Goal: Browse casually: Explore the website without a specific task or goal

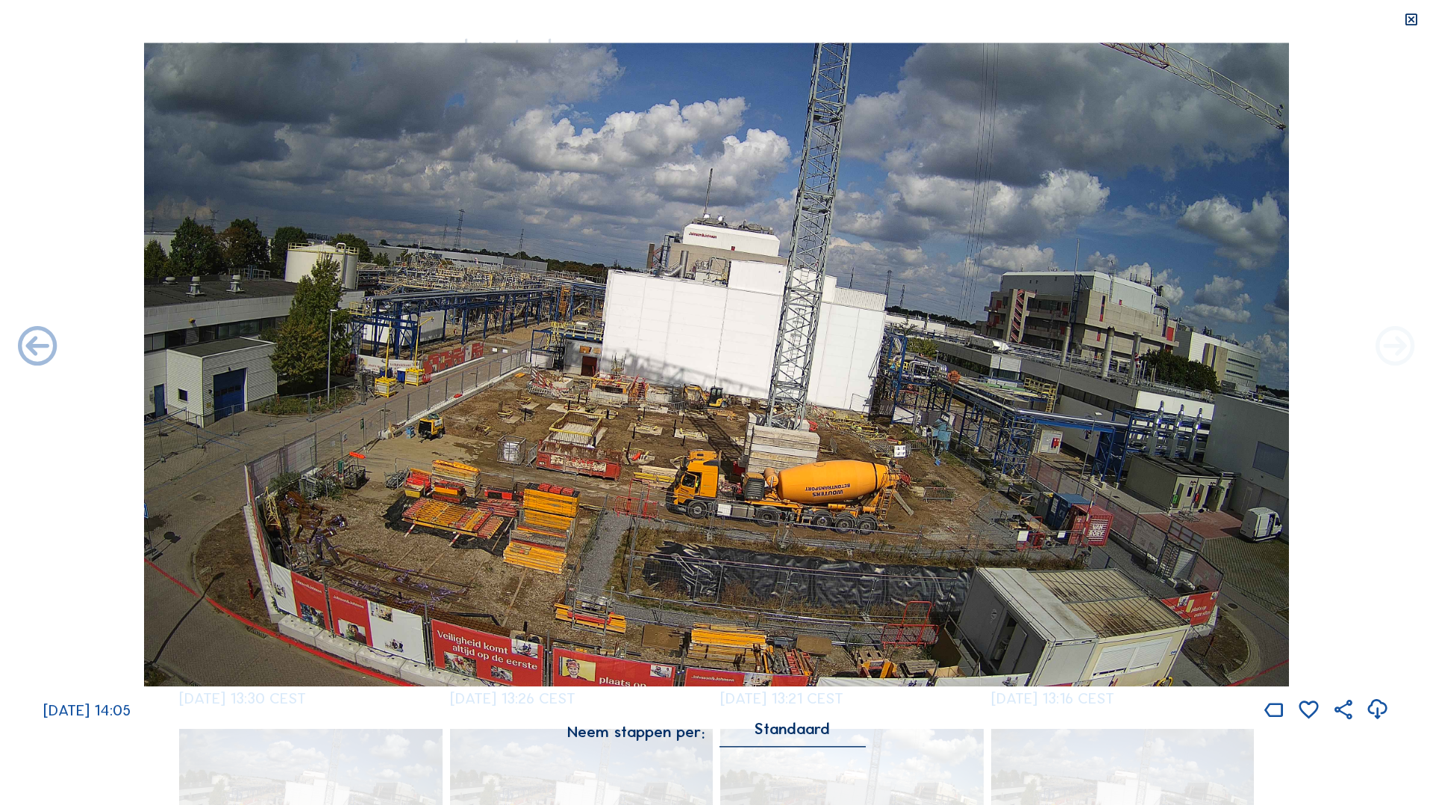
click at [1399, 353] on icon at bounding box center [1395, 348] width 47 height 48
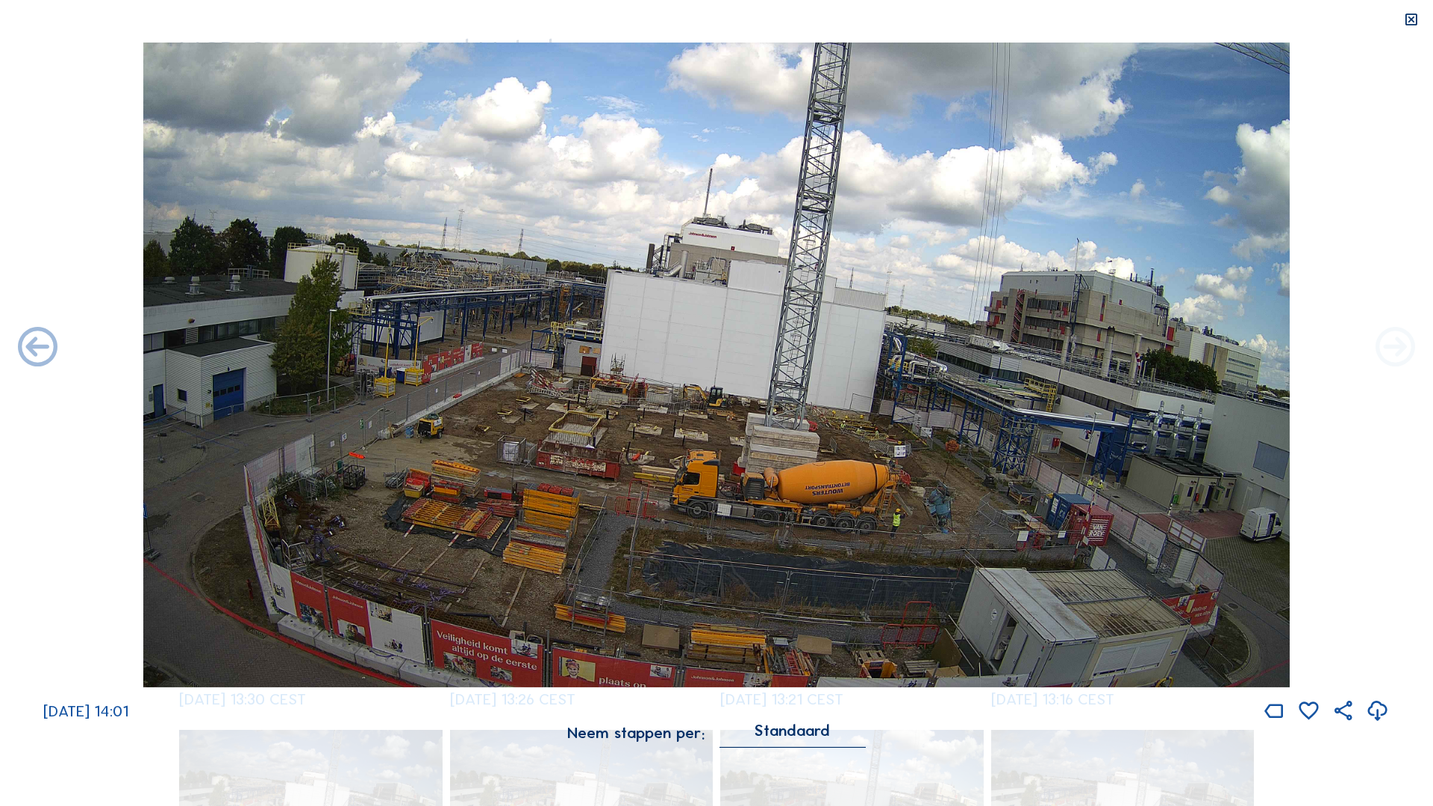
click at [1399, 354] on icon at bounding box center [1395, 349] width 47 height 48
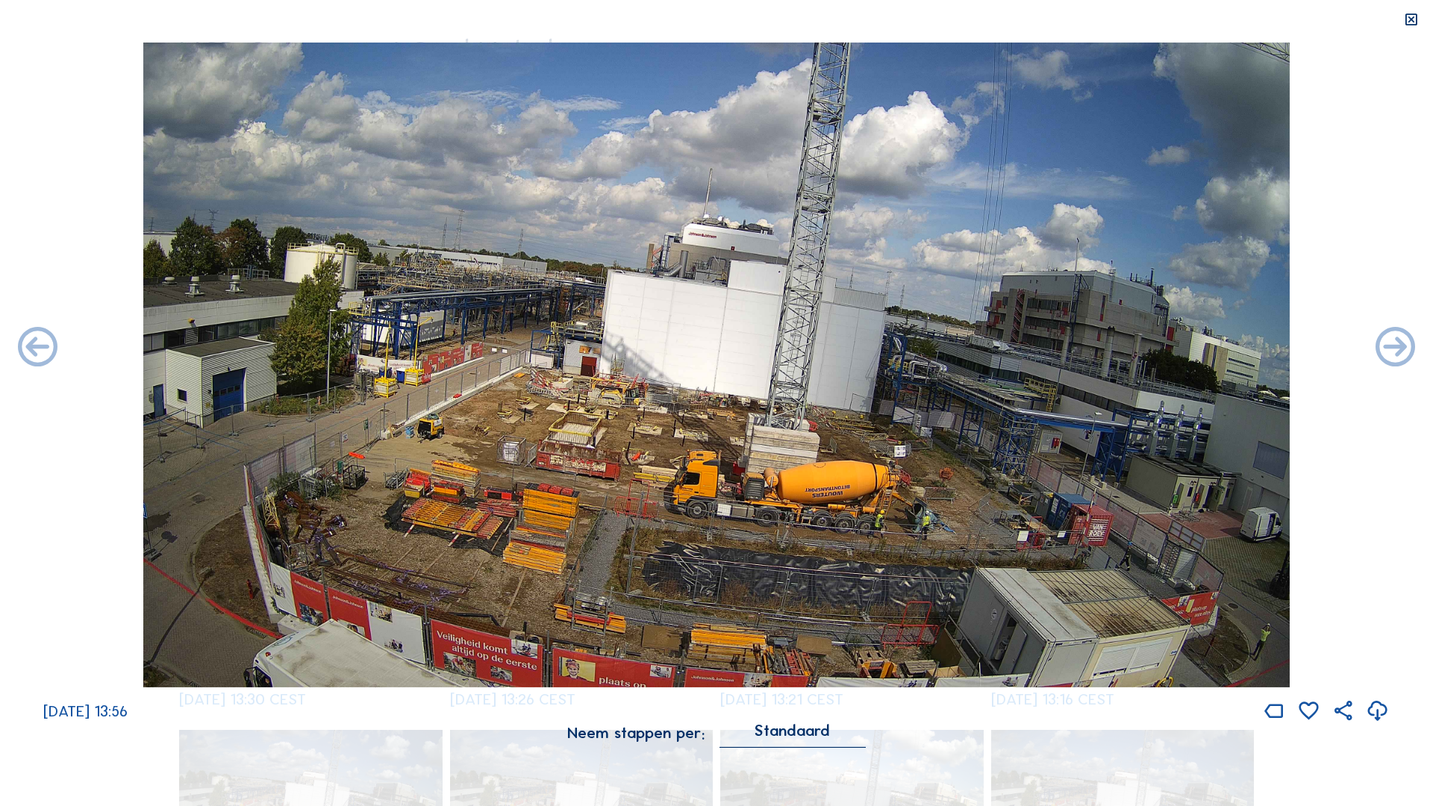
click at [1399, 354] on icon at bounding box center [1395, 349] width 47 height 48
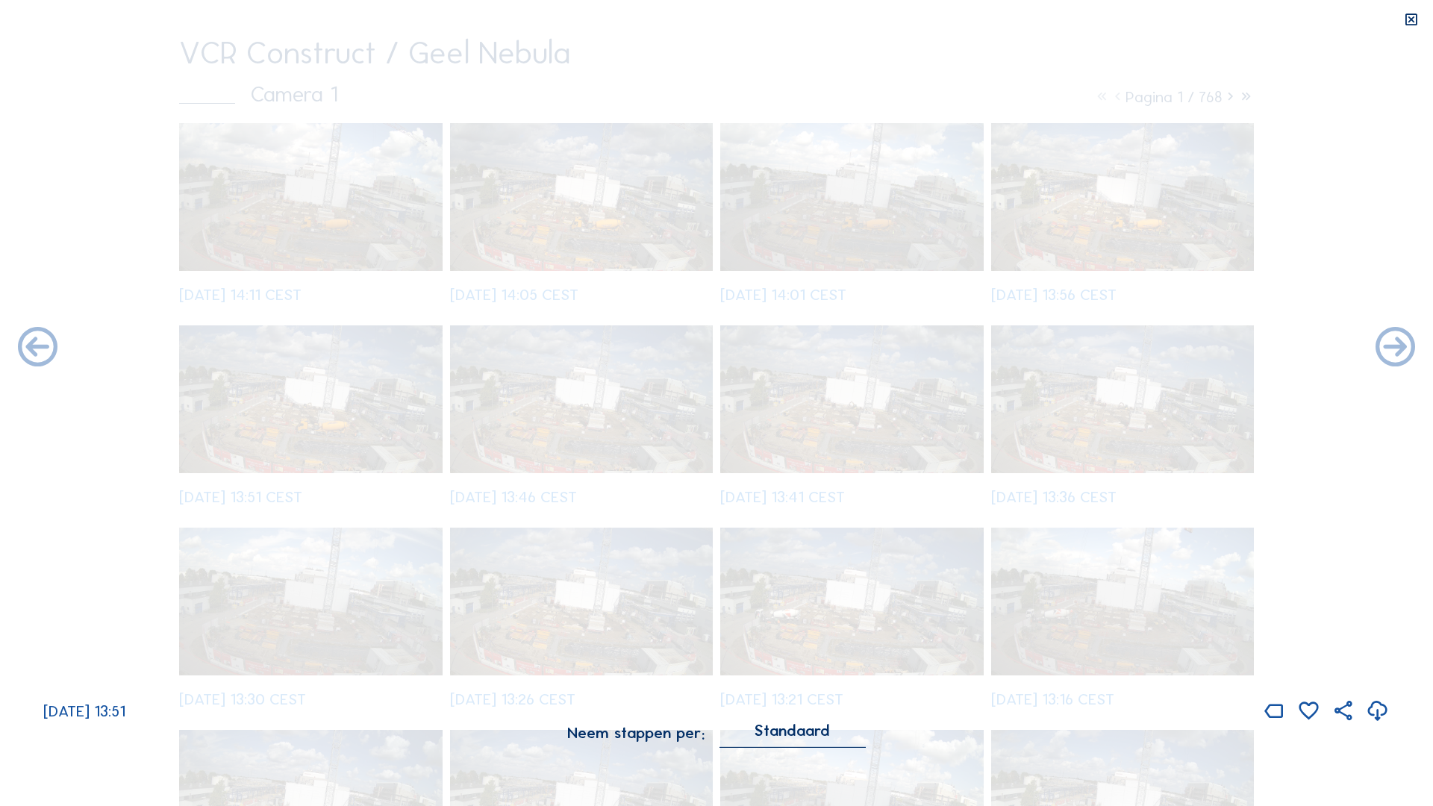
click at [1399, 354] on icon at bounding box center [1395, 349] width 47 height 48
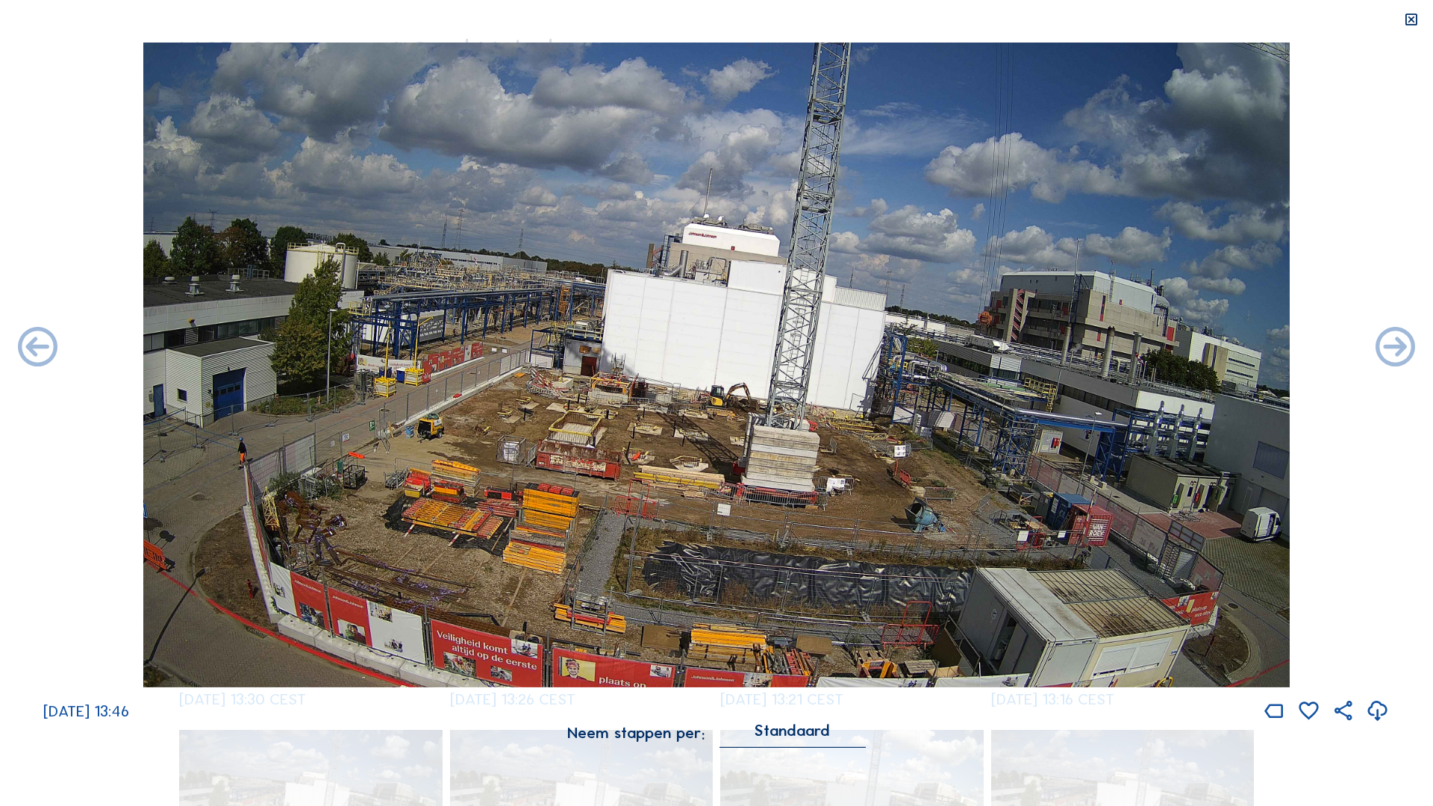
click at [1399, 354] on icon at bounding box center [1395, 349] width 47 height 48
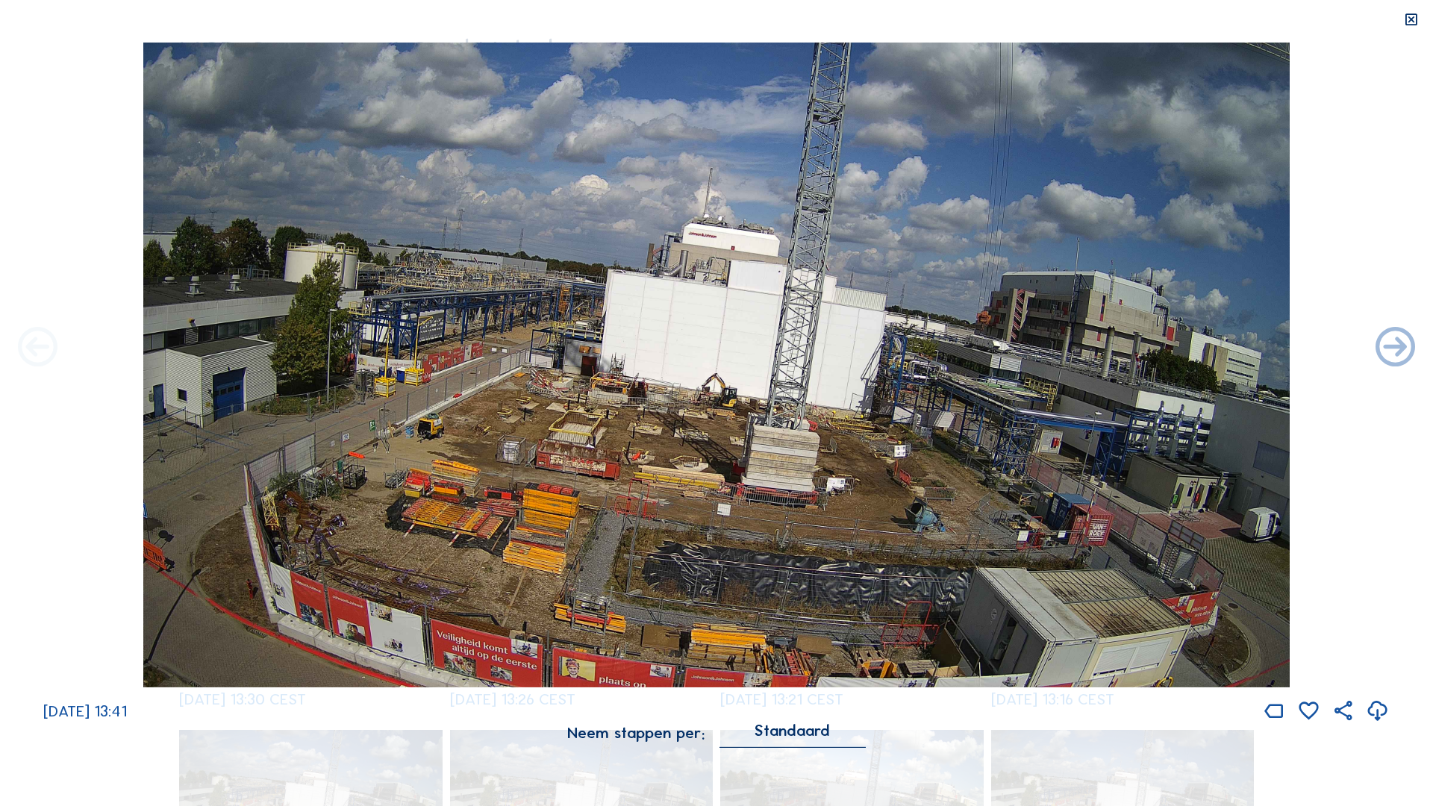
click at [36, 351] on icon at bounding box center [37, 349] width 47 height 48
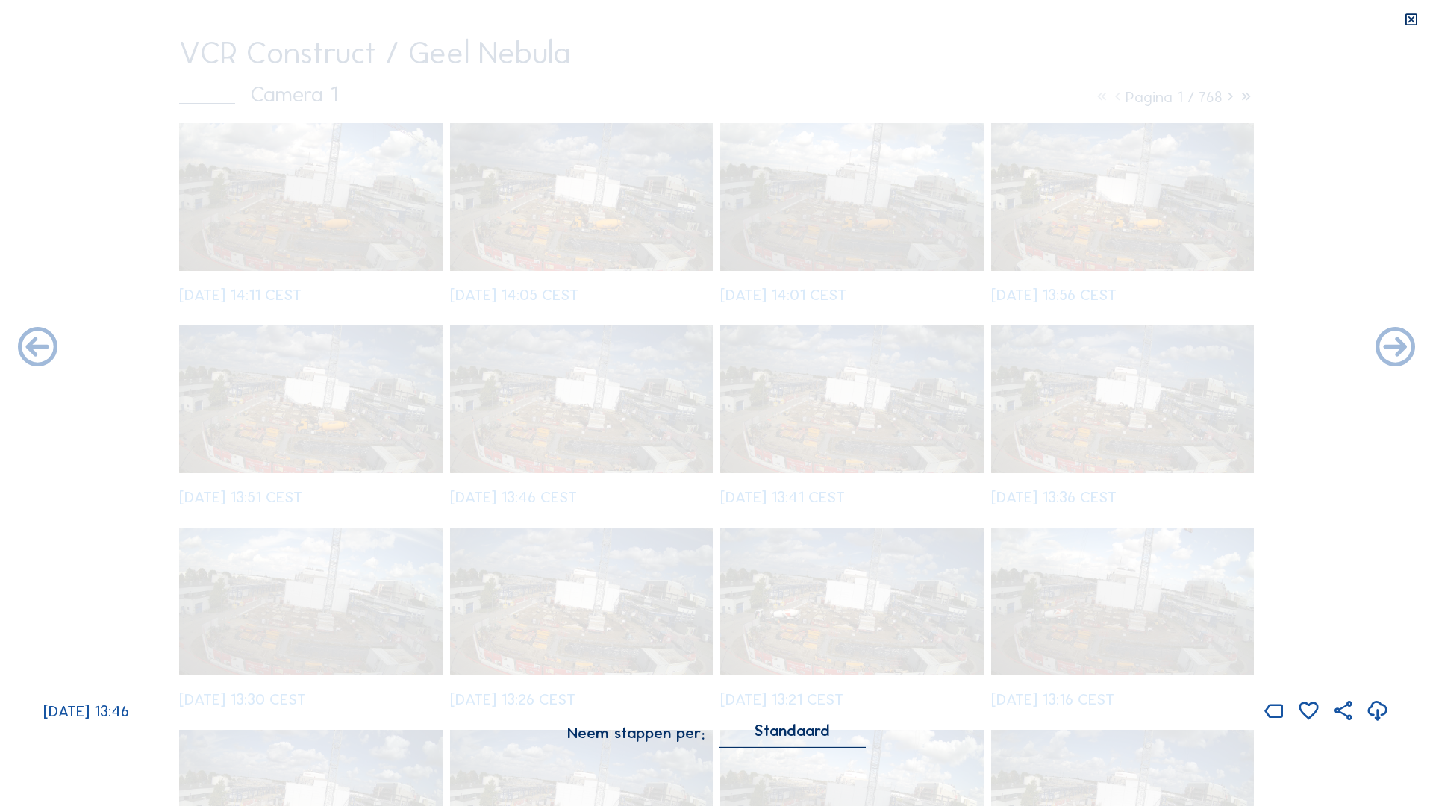
click at [36, 351] on icon at bounding box center [37, 349] width 47 height 48
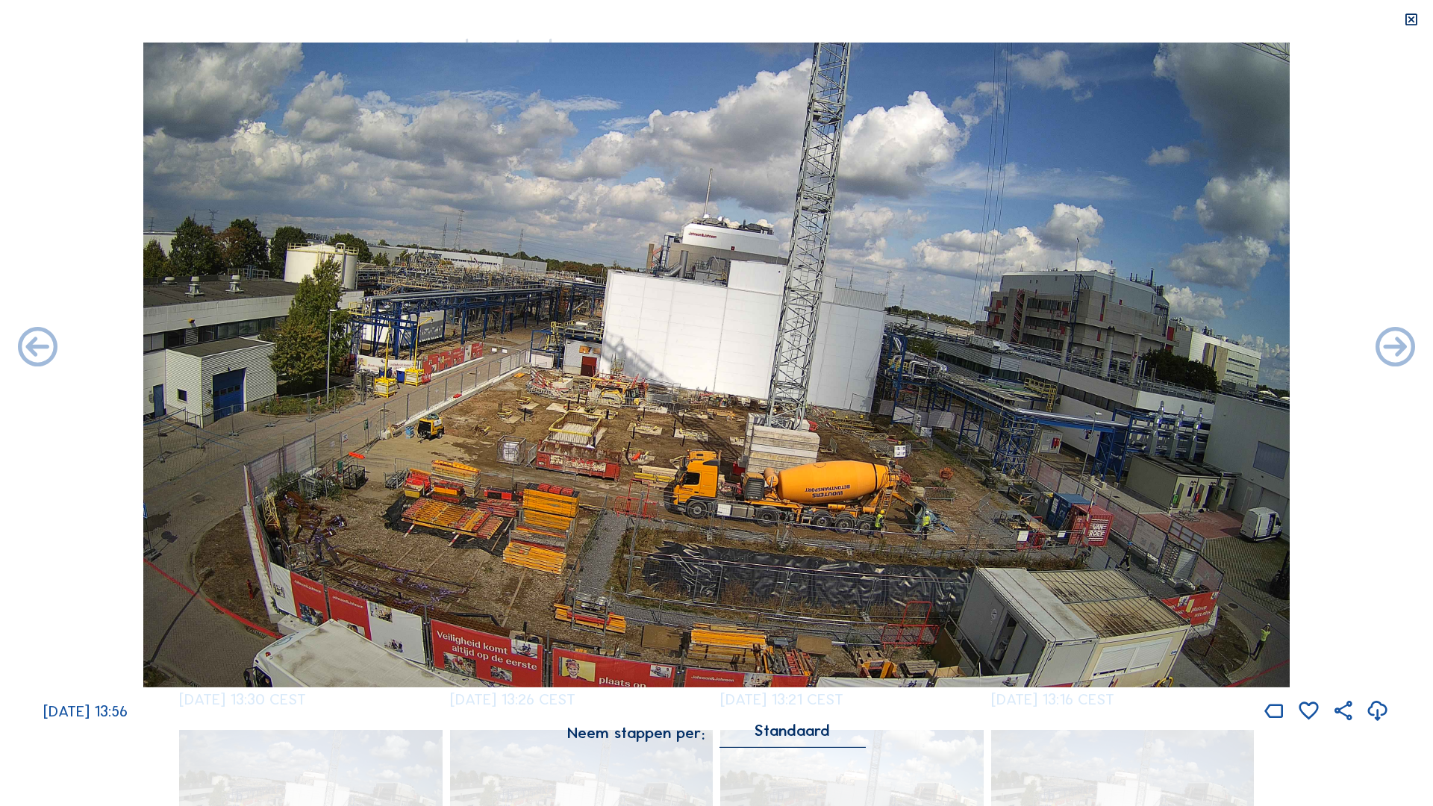
click at [36, 351] on icon at bounding box center [37, 349] width 47 height 48
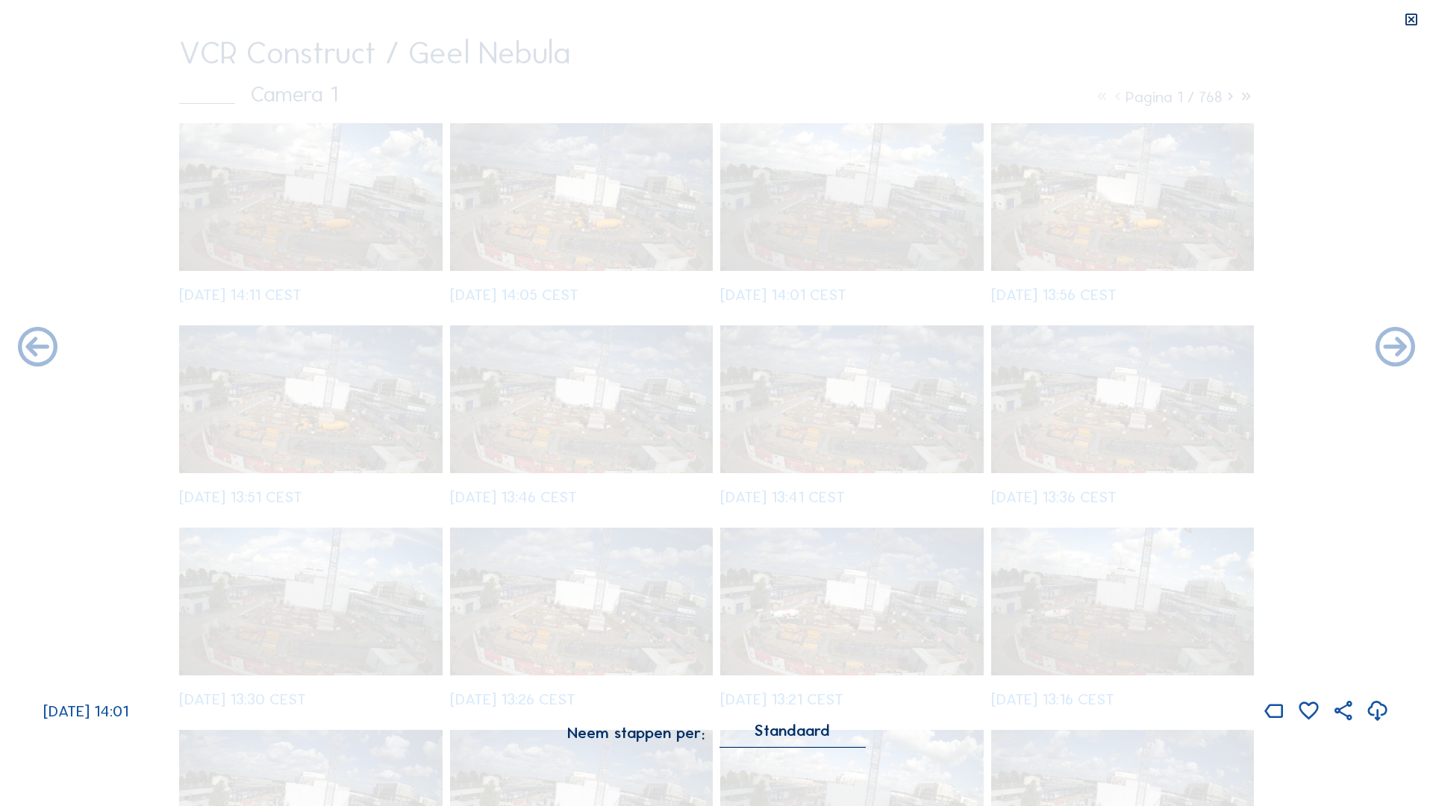
click at [36, 351] on icon at bounding box center [37, 349] width 47 height 48
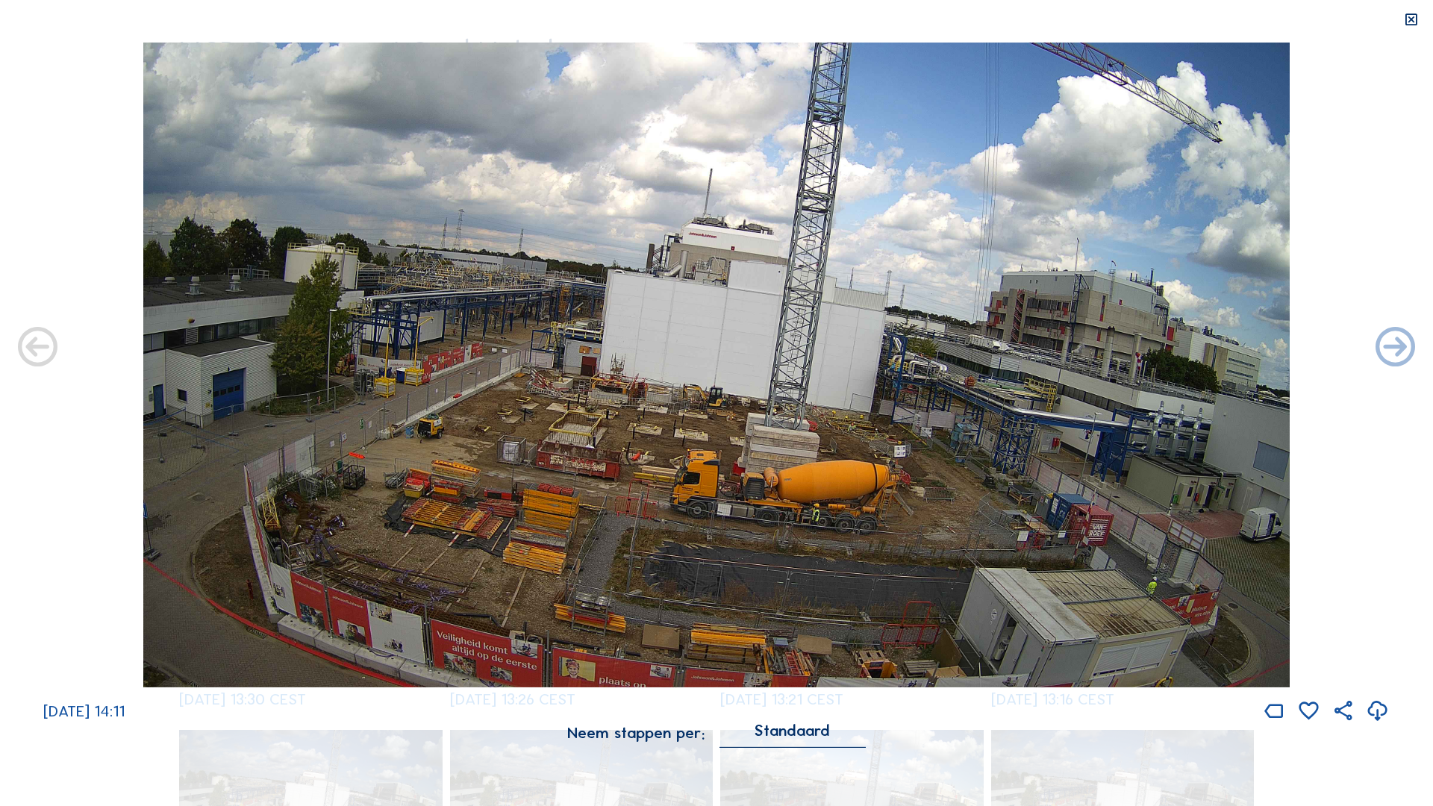
click at [36, 351] on icon at bounding box center [37, 349] width 47 height 48
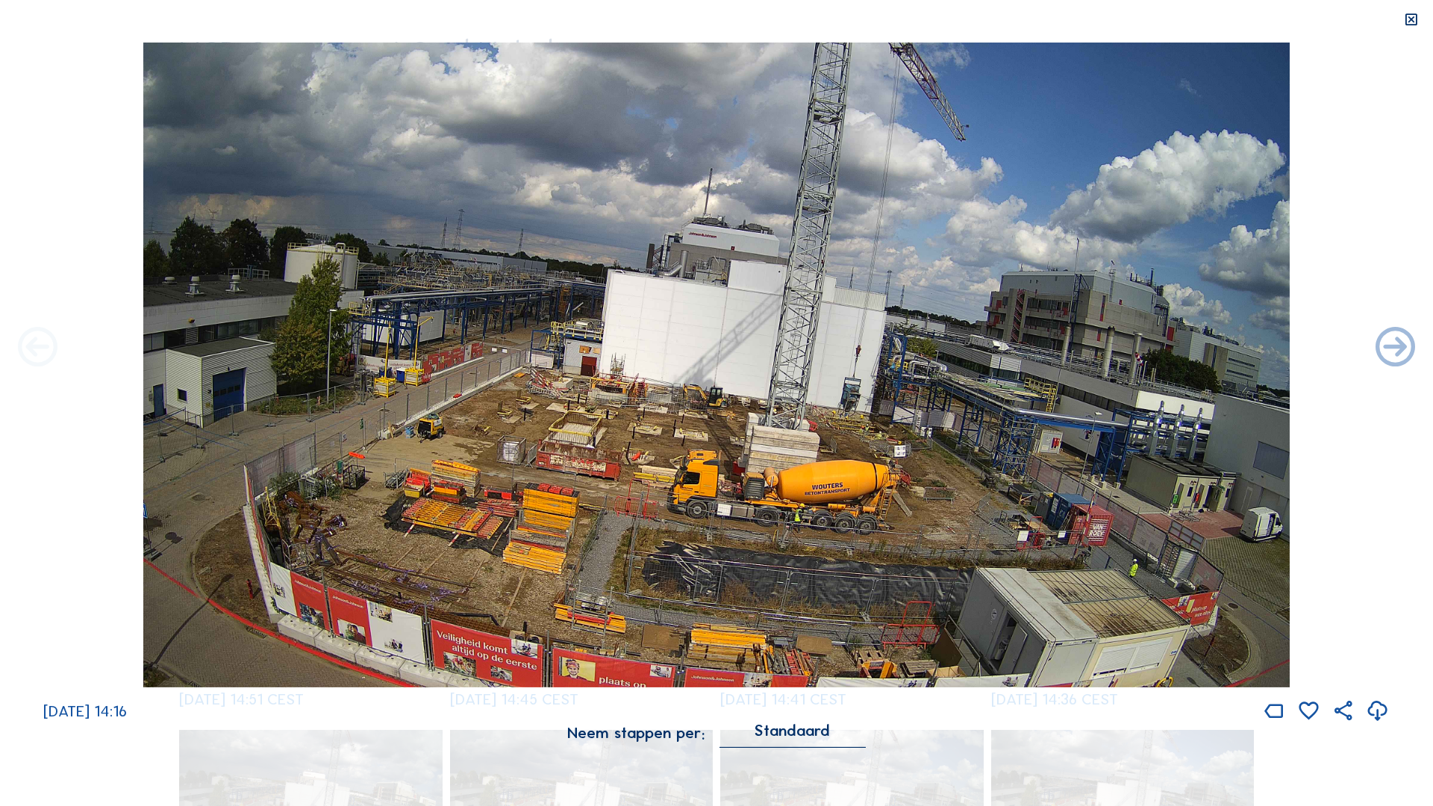
click at [42, 356] on icon at bounding box center [37, 349] width 47 height 48
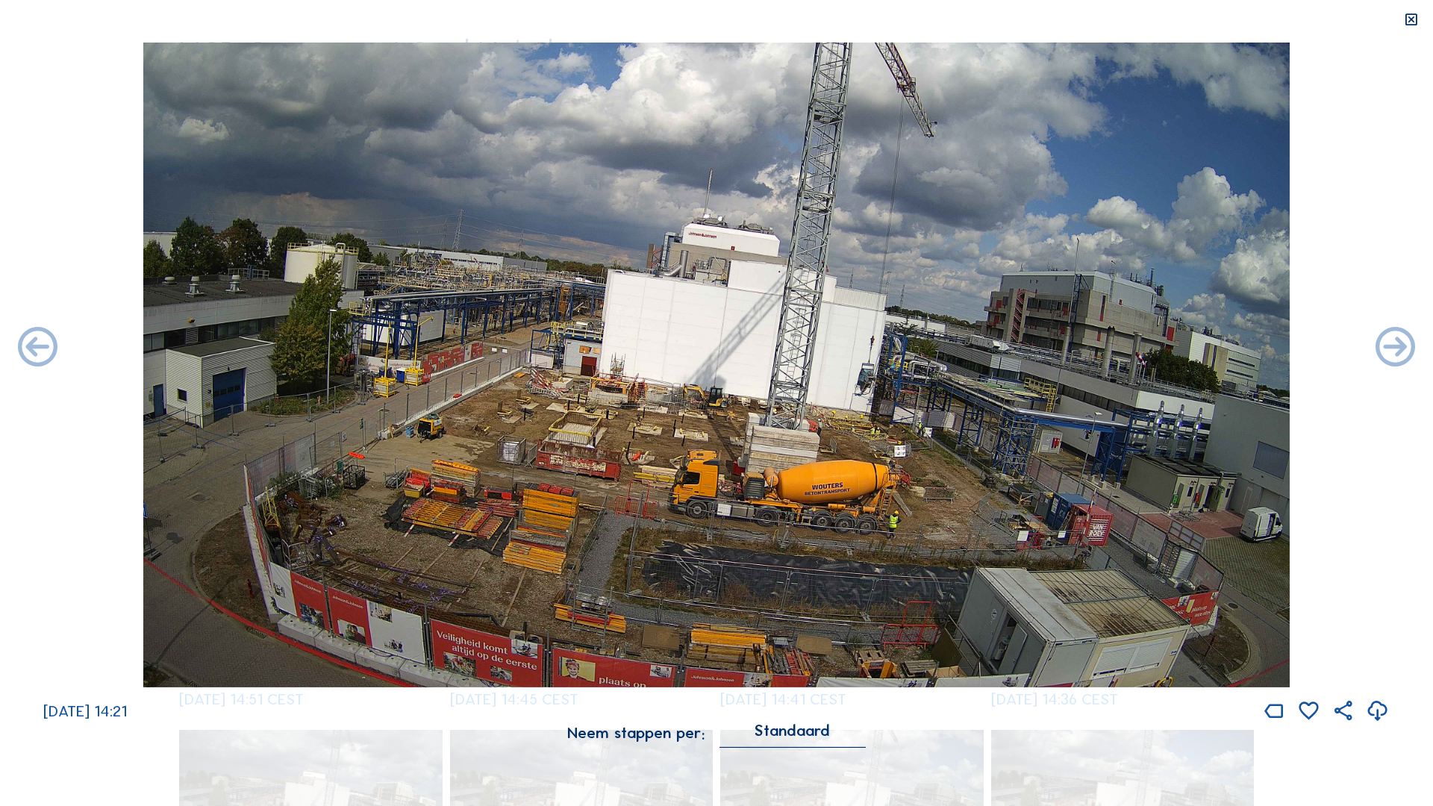
click at [42, 356] on icon at bounding box center [37, 349] width 47 height 48
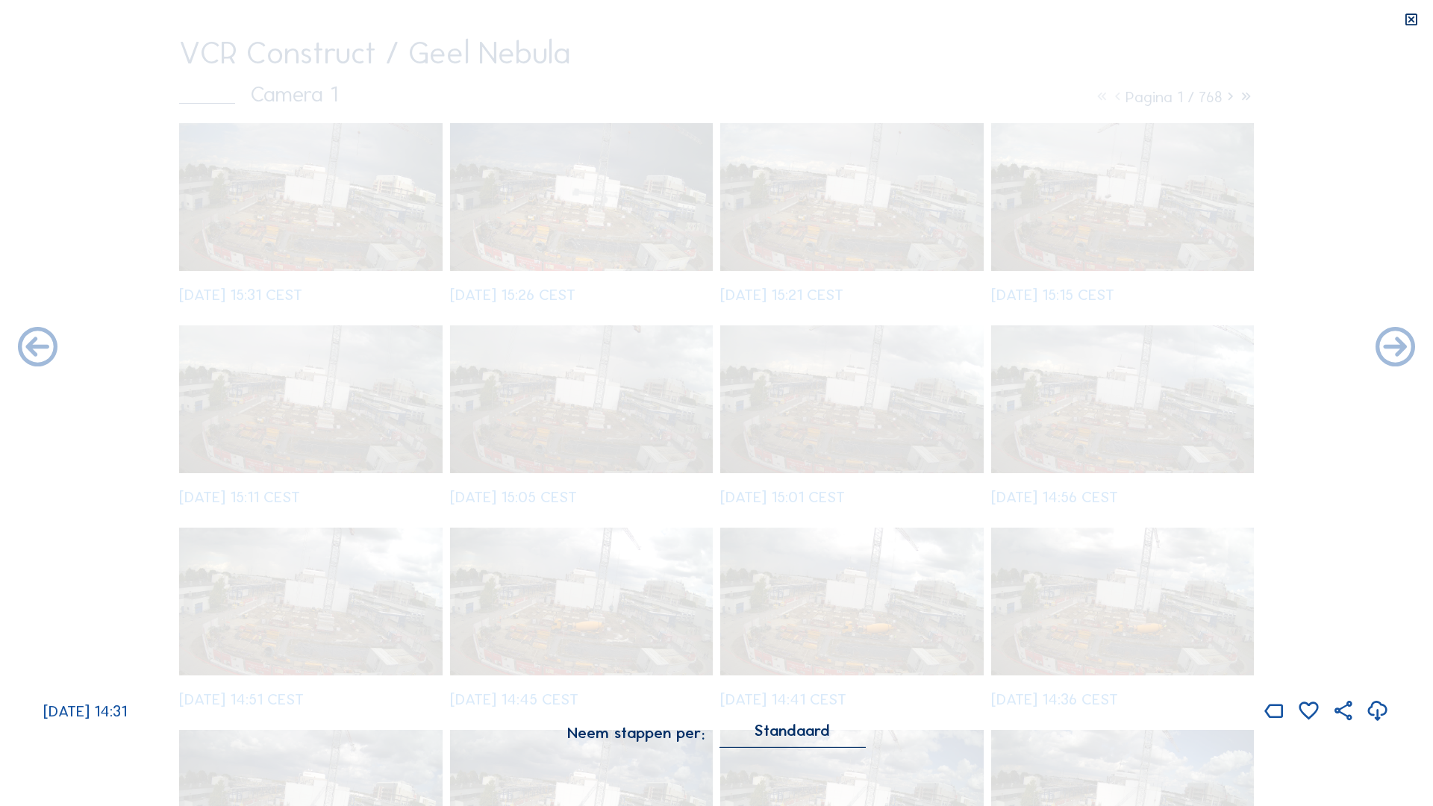
click at [42, 356] on icon at bounding box center [37, 349] width 47 height 48
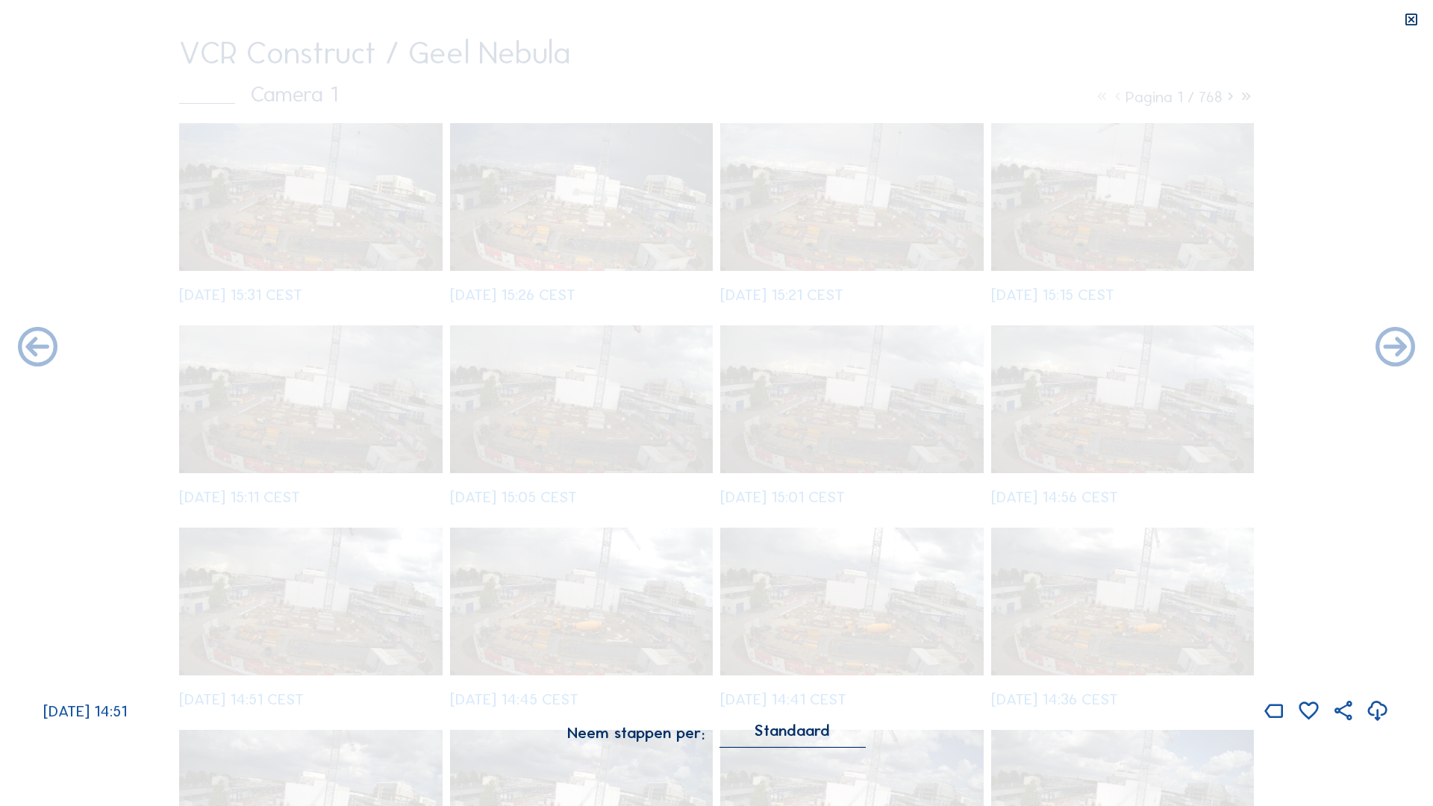
click at [42, 356] on icon at bounding box center [37, 349] width 47 height 48
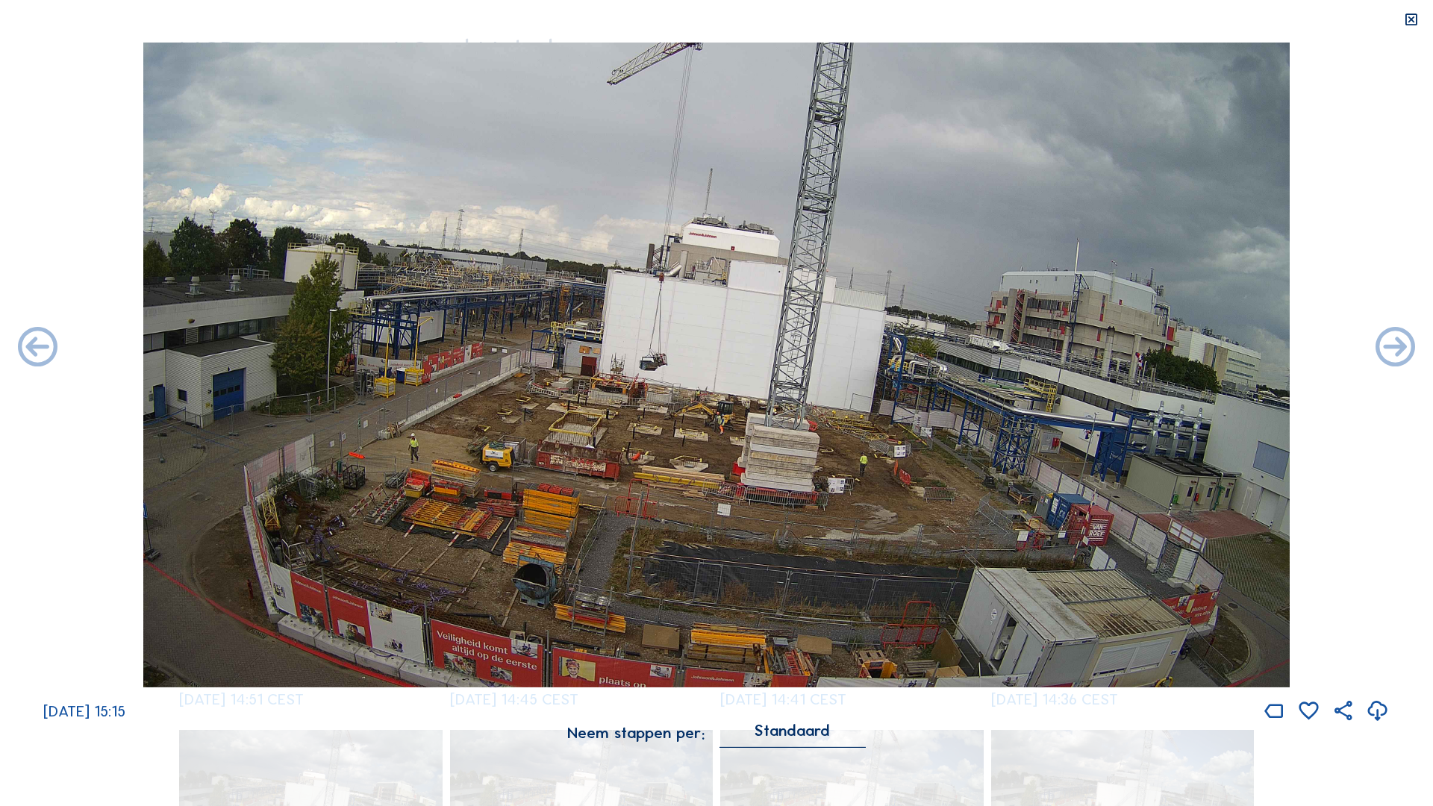
click at [42, 356] on icon at bounding box center [37, 349] width 47 height 48
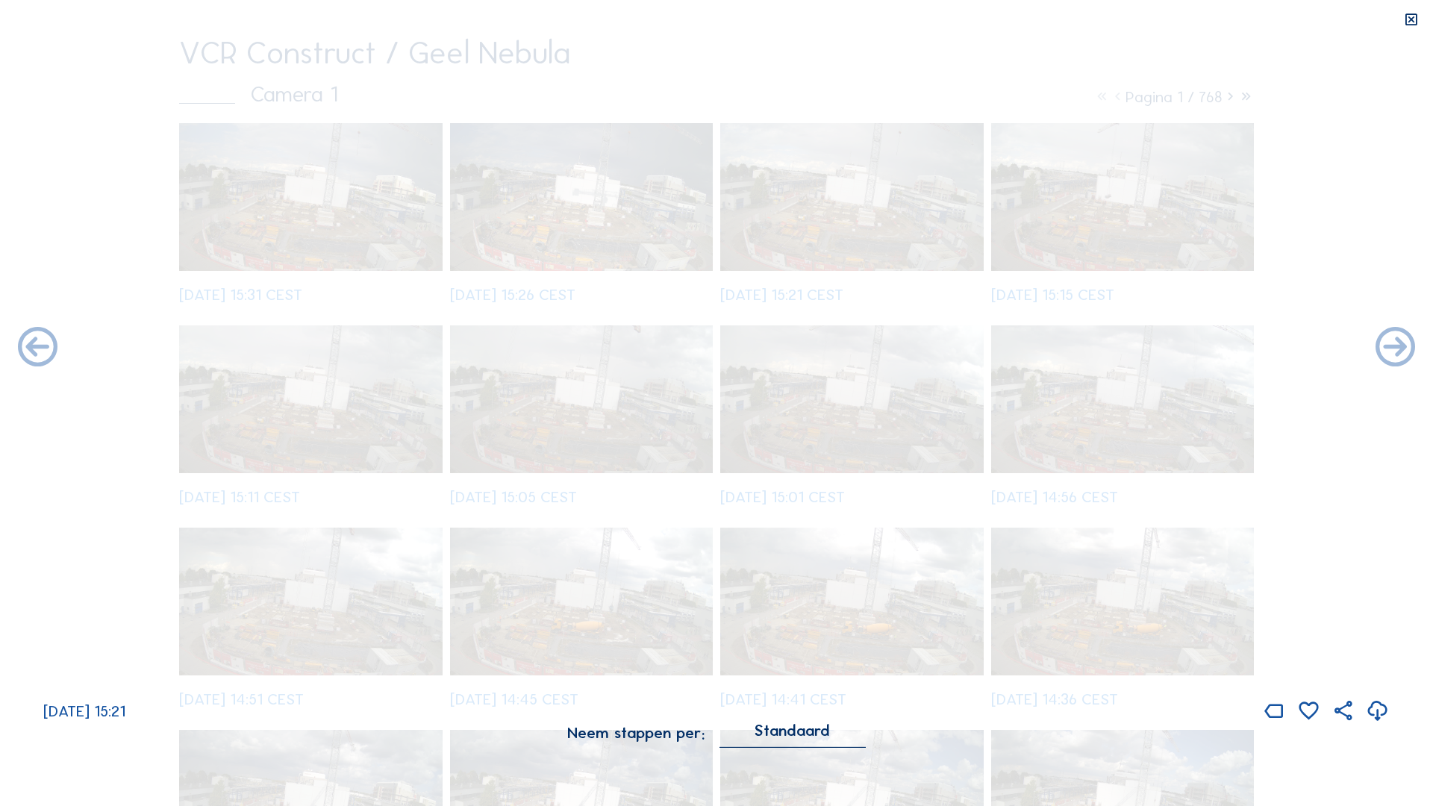
click at [42, 356] on icon at bounding box center [37, 349] width 47 height 48
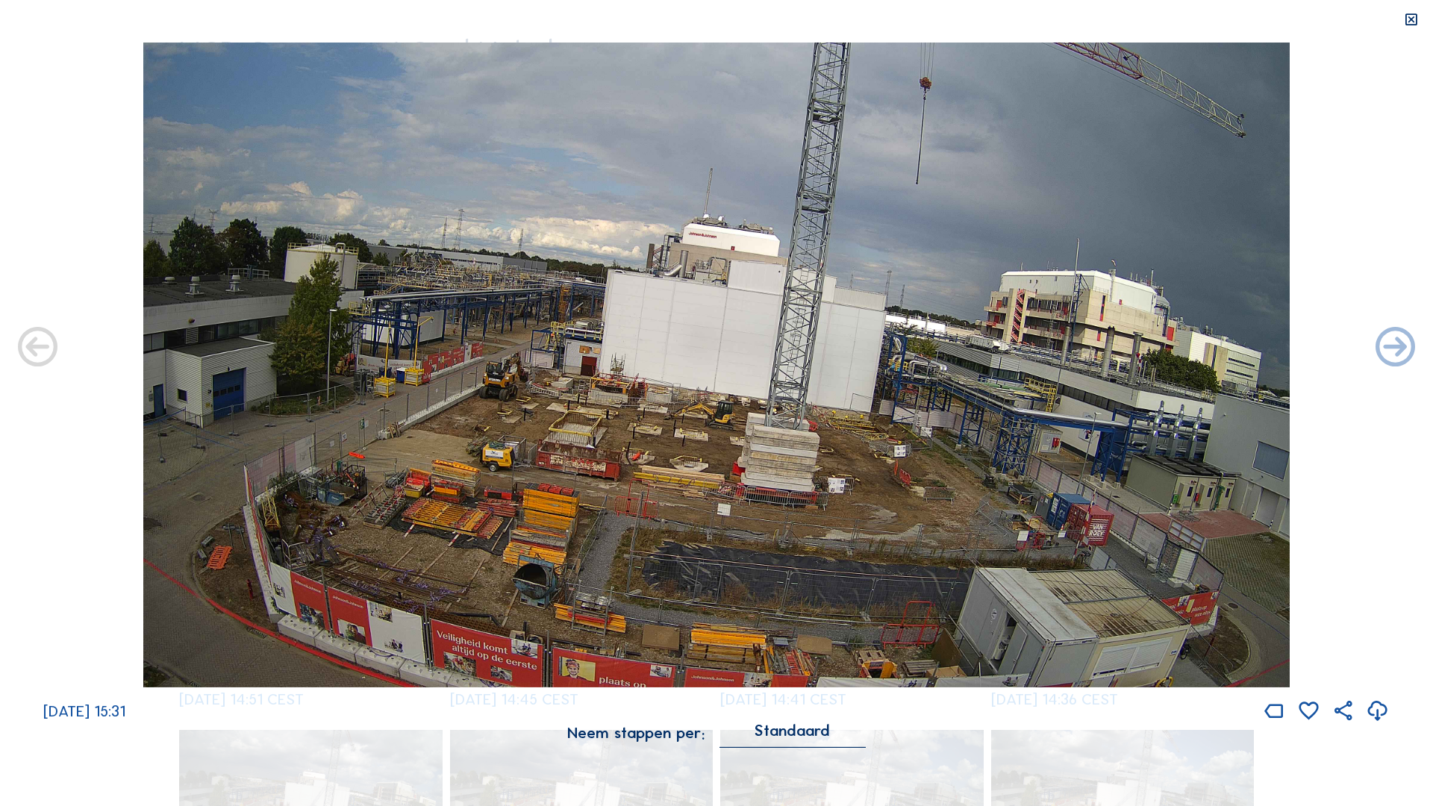
click at [42, 356] on icon at bounding box center [37, 349] width 47 height 48
click at [42, 356] on div "Scroll om door de tijd te reizen | Druk op de 'Alt'-knop + scroll om te Zoomen …" at bounding box center [716, 403] width 1433 height 806
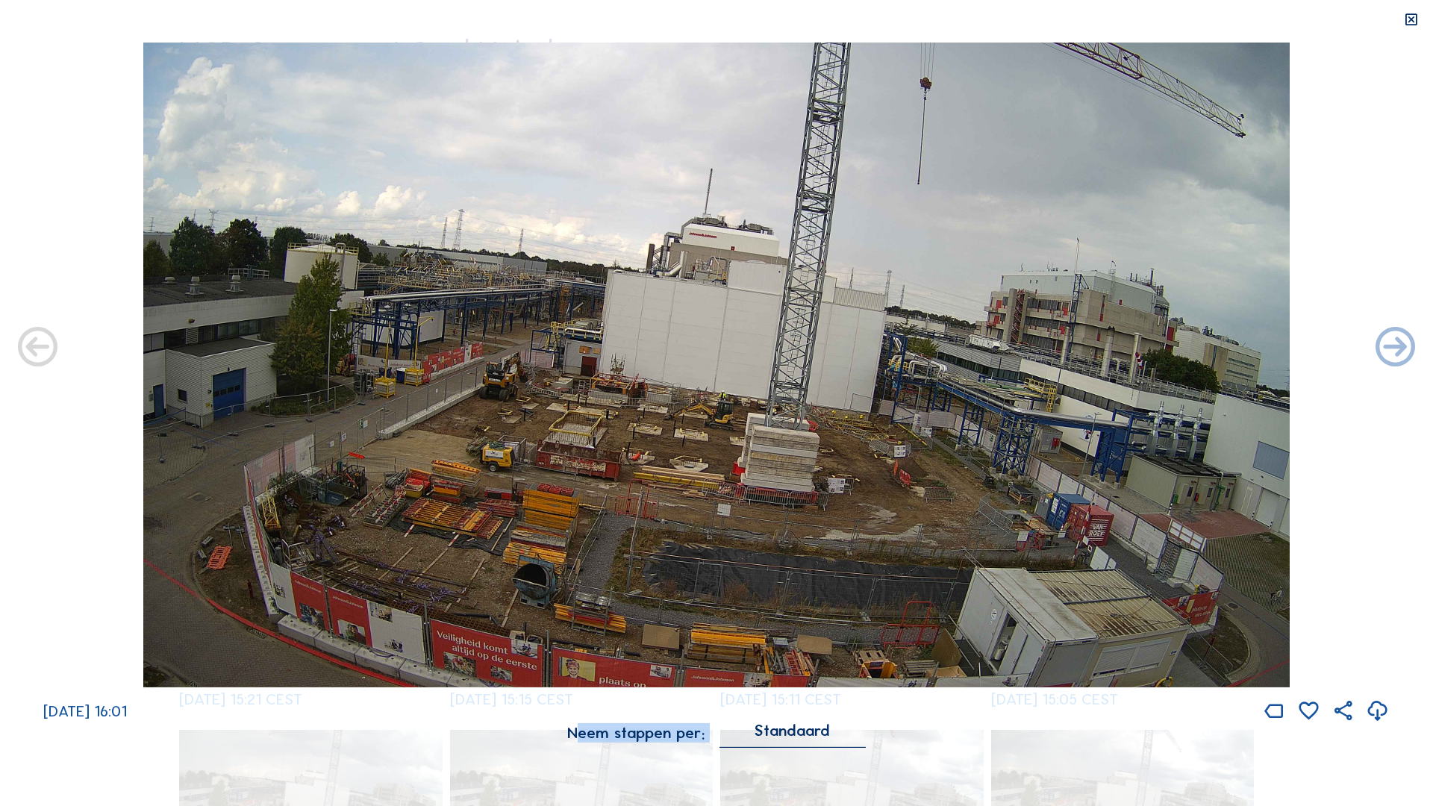
click at [42, 356] on div "Scroll om door de tijd te reizen | Druk op de 'Alt'-knop + scroll om te Zoomen …" at bounding box center [716, 403] width 1433 height 806
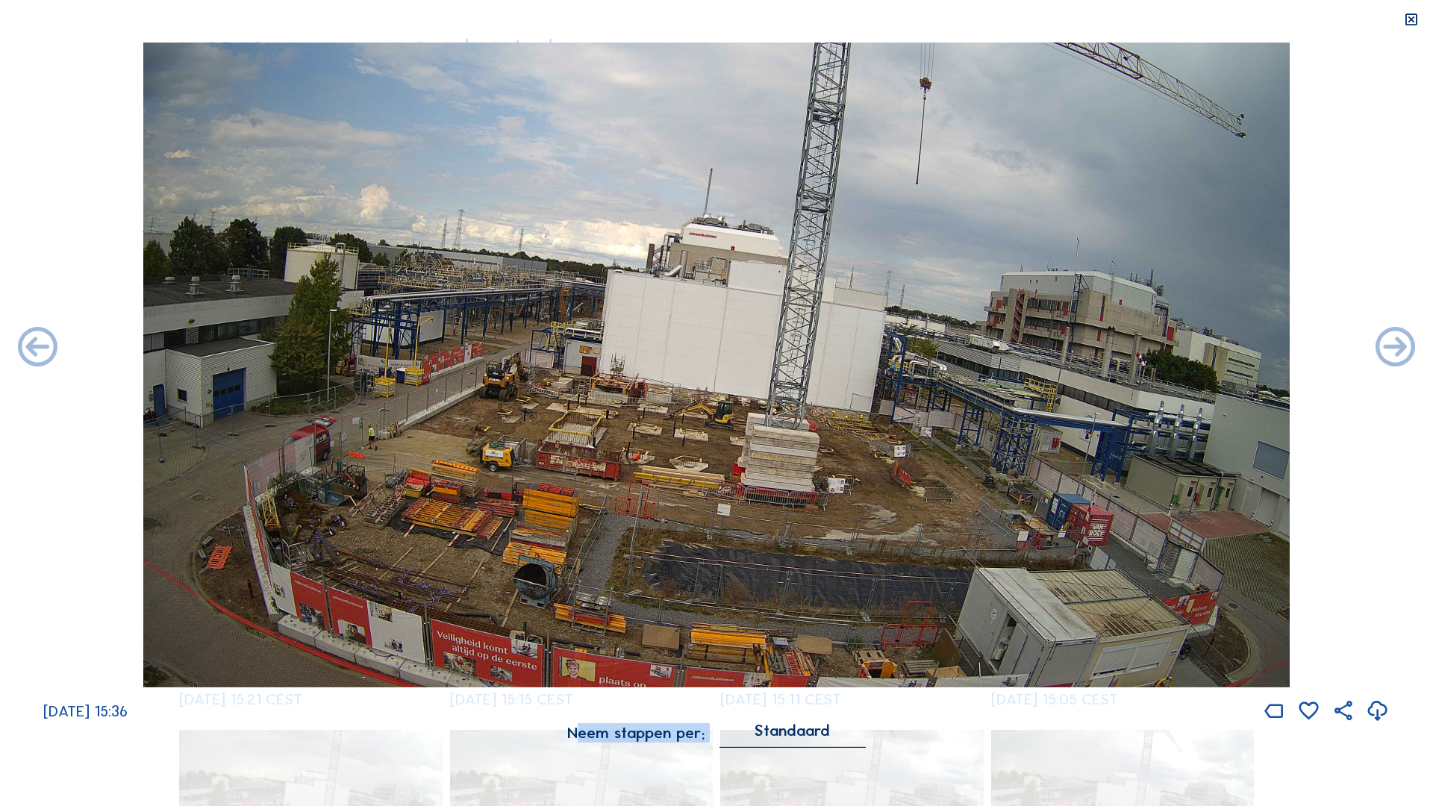
click at [42, 356] on icon at bounding box center [37, 349] width 47 height 48
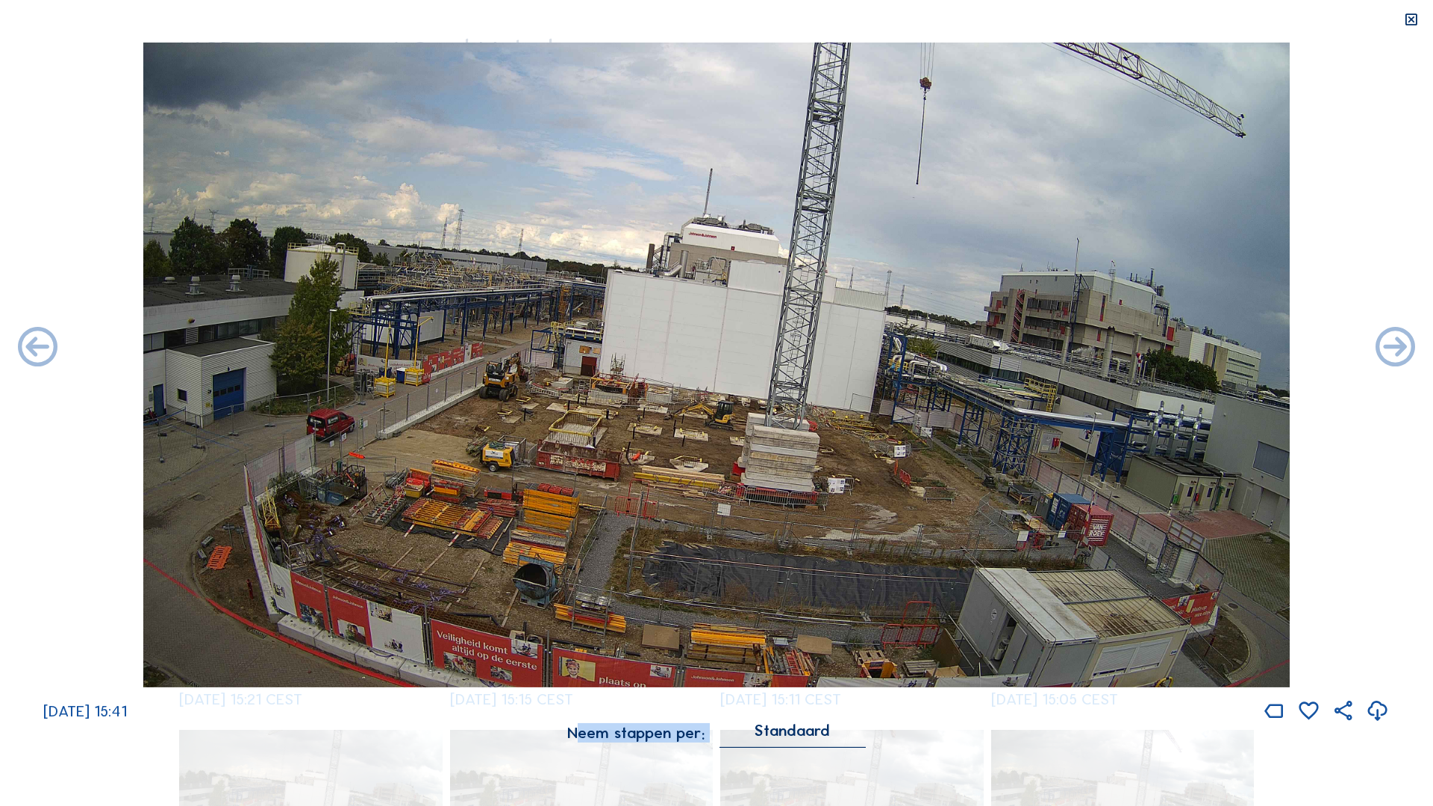
click at [42, 356] on icon at bounding box center [37, 349] width 47 height 48
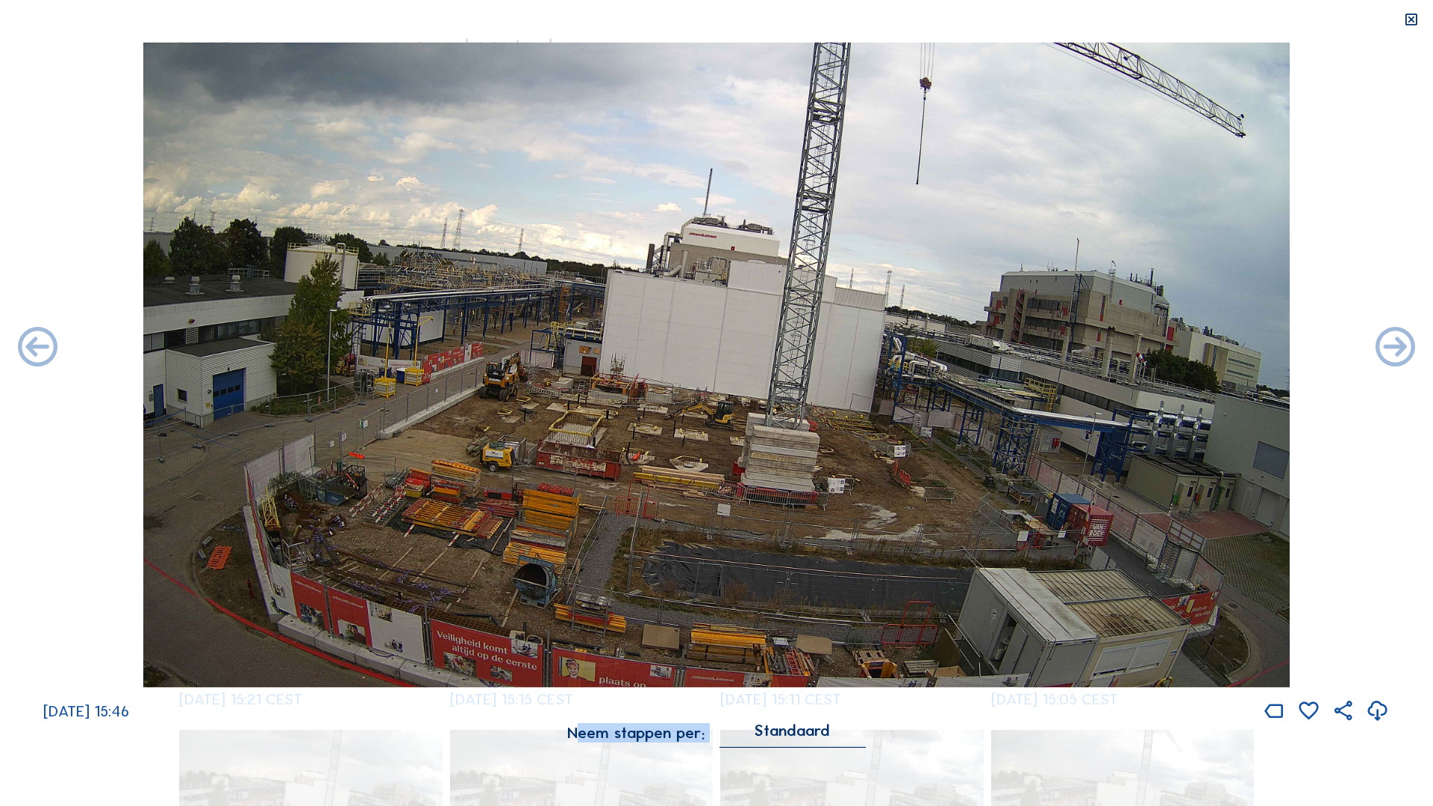
click at [42, 356] on icon at bounding box center [37, 349] width 47 height 48
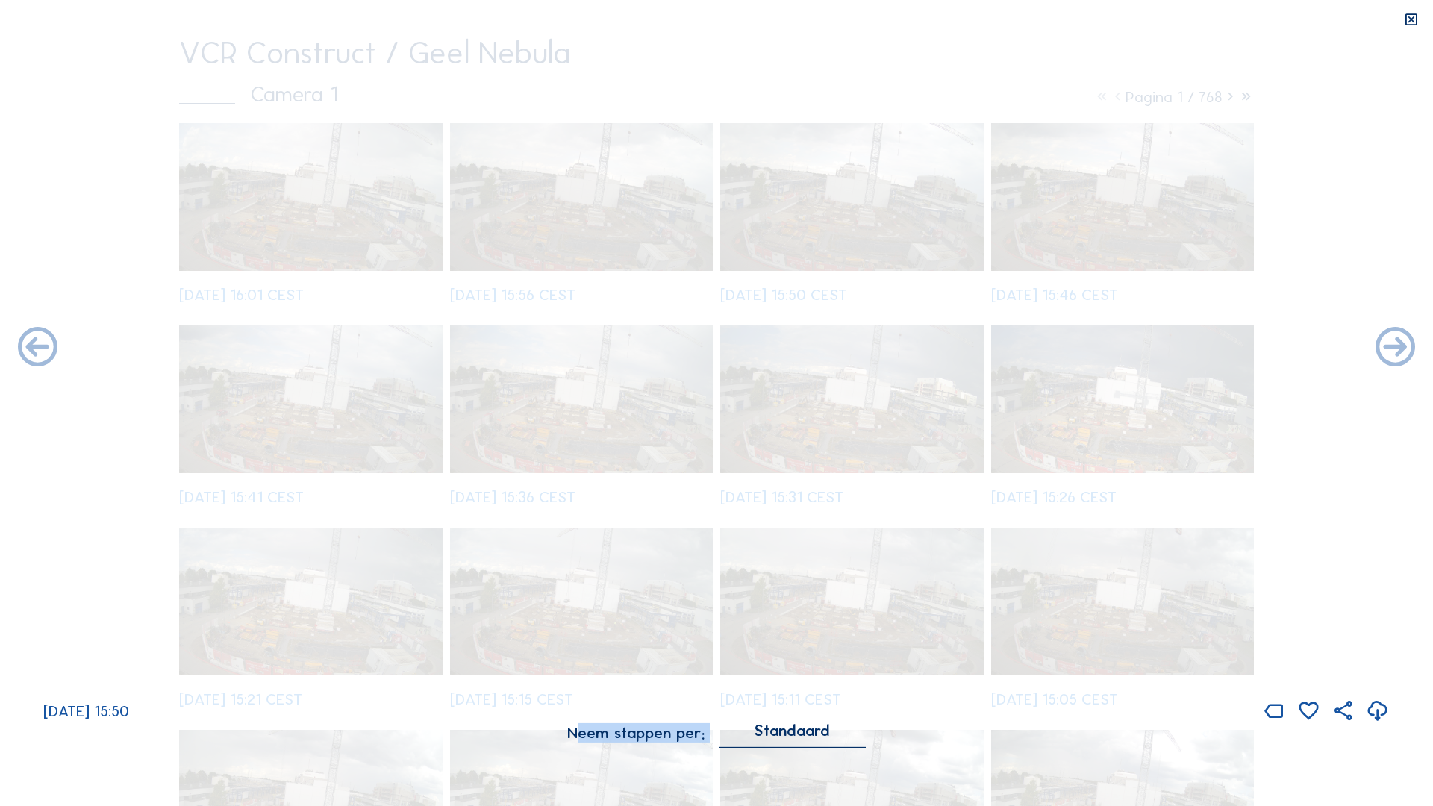
click at [42, 356] on icon at bounding box center [37, 349] width 47 height 48
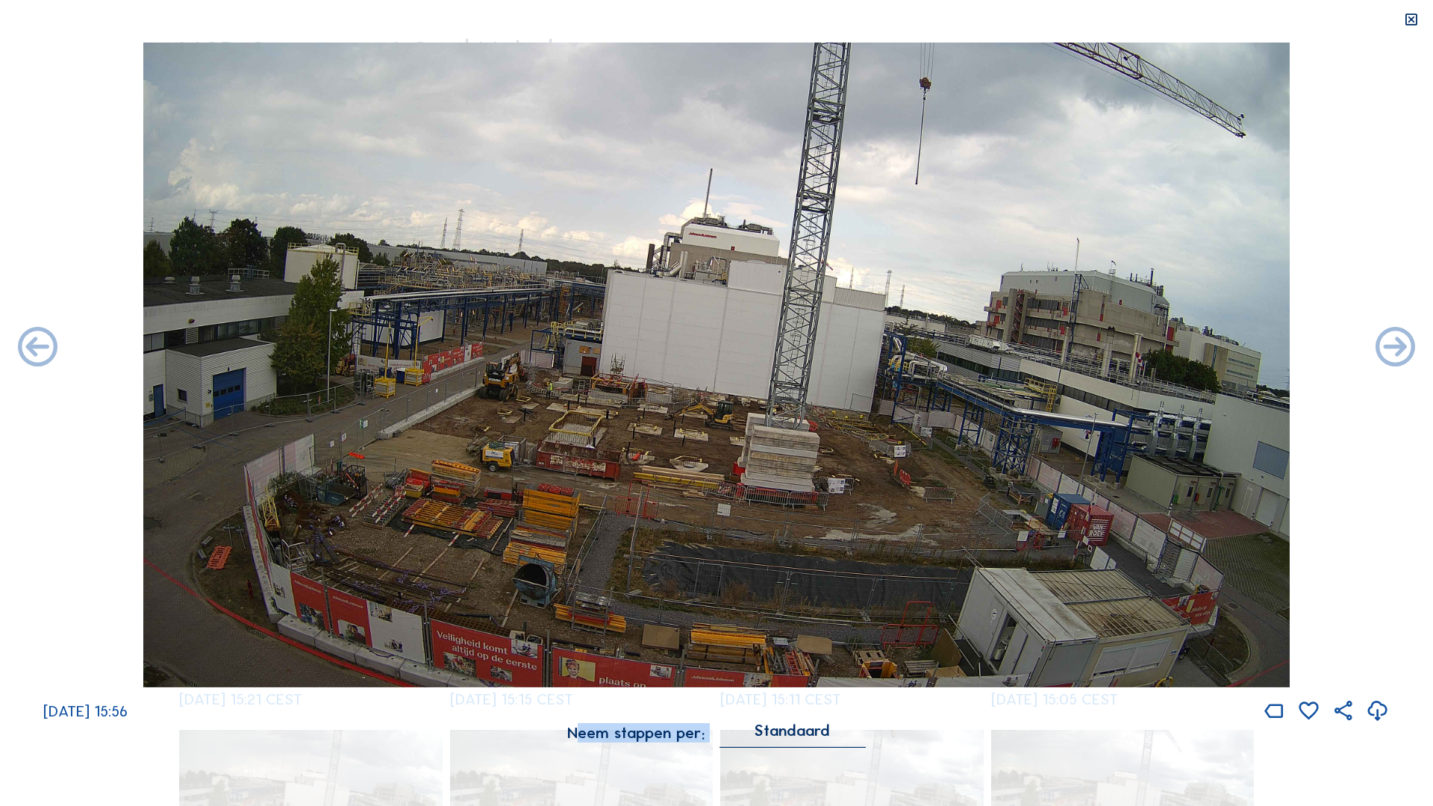
click at [42, 356] on icon at bounding box center [37, 349] width 47 height 48
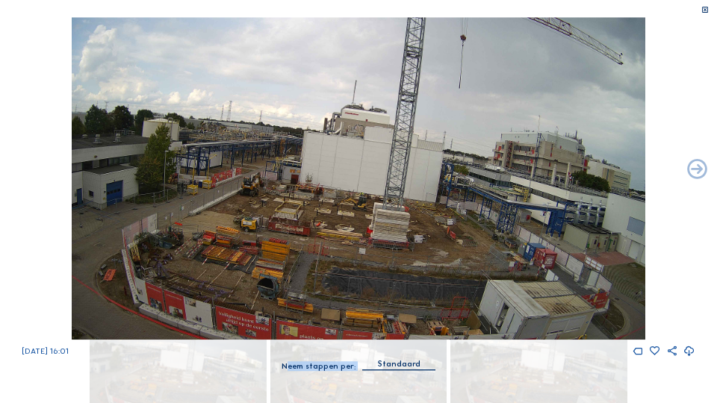
click at [353, 138] on img at bounding box center [358, 178] width 573 height 322
click at [357, 159] on img at bounding box center [358, 178] width 573 height 322
click at [700, 172] on icon at bounding box center [697, 170] width 24 height 24
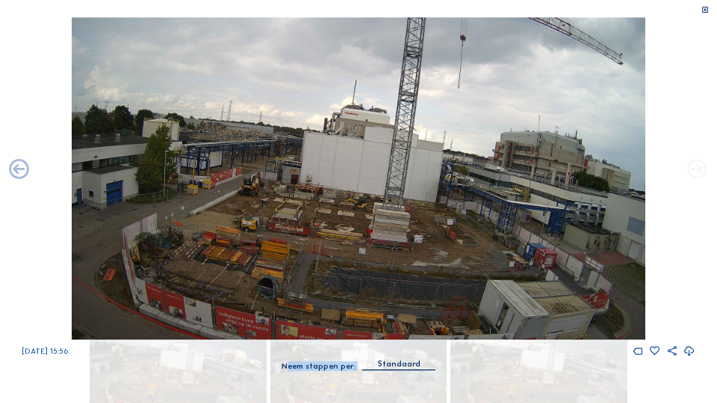
click at [701, 166] on icon at bounding box center [697, 170] width 24 height 24
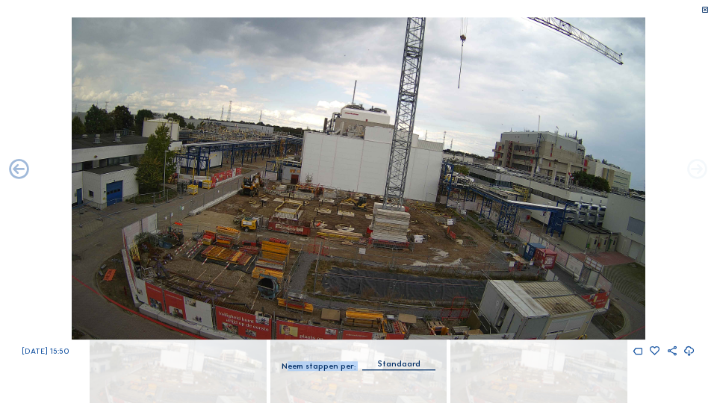
click at [699, 166] on icon at bounding box center [697, 170] width 24 height 24
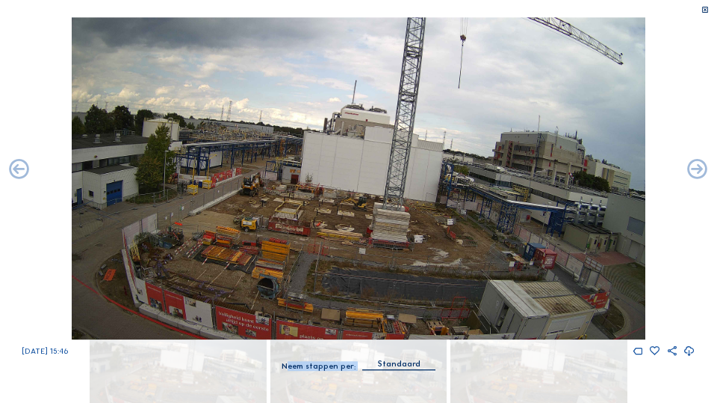
click at [699, 166] on icon at bounding box center [697, 170] width 24 height 24
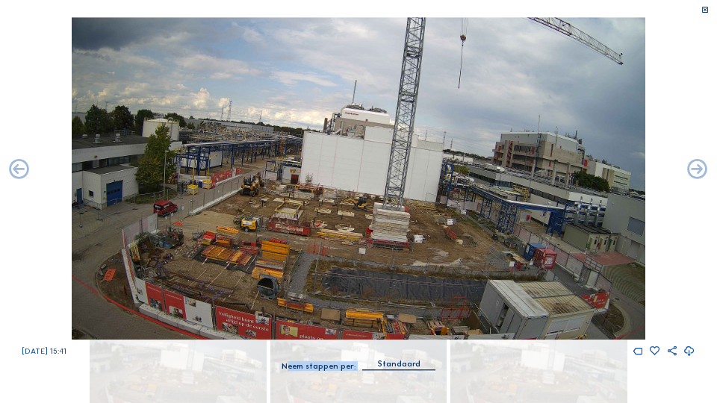
click at [699, 166] on icon at bounding box center [697, 170] width 24 height 24
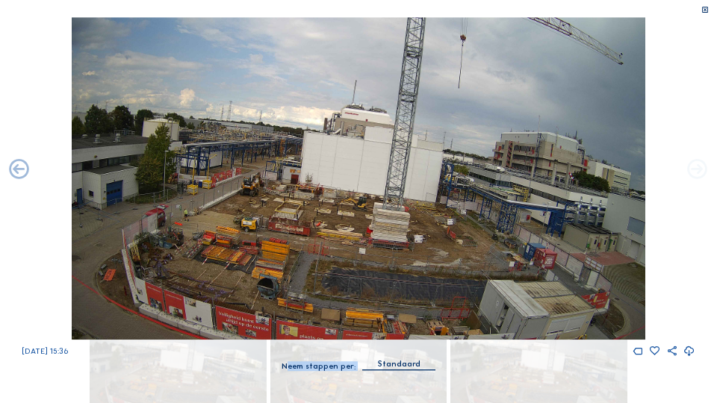
click at [701, 168] on icon at bounding box center [697, 170] width 24 height 24
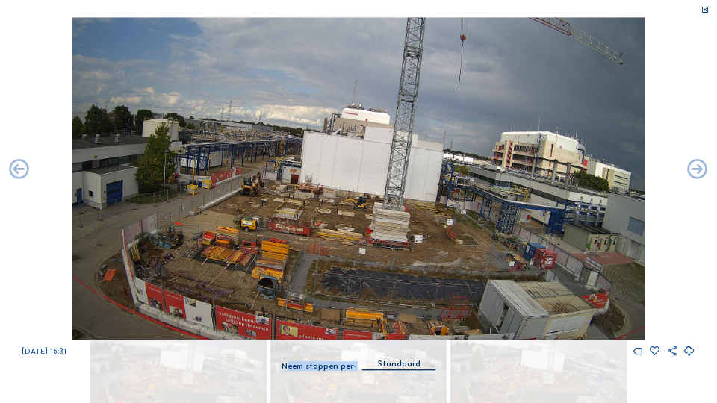
click at [701, 168] on icon at bounding box center [697, 170] width 24 height 24
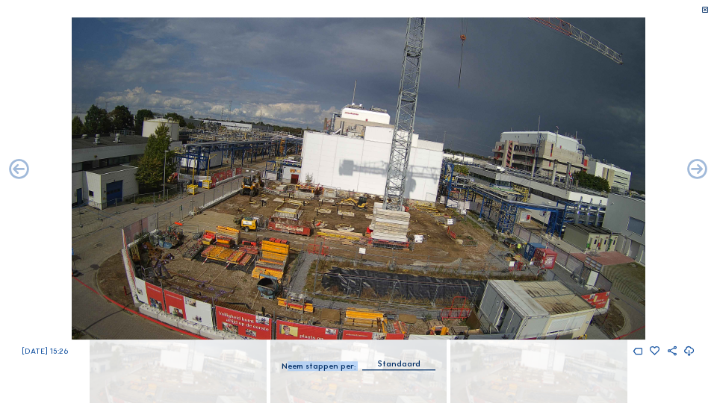
click at [701, 168] on icon at bounding box center [697, 170] width 24 height 24
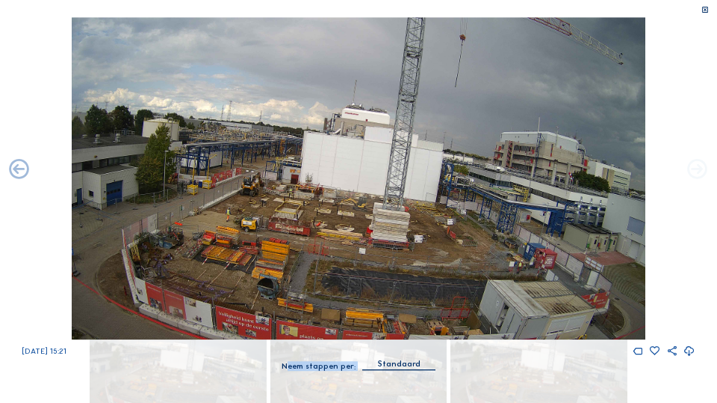
click at [699, 175] on icon at bounding box center [697, 170] width 24 height 24
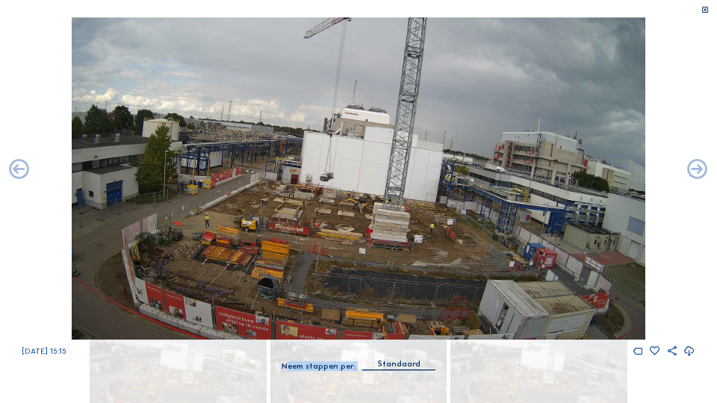
click at [699, 175] on icon at bounding box center [697, 170] width 24 height 24
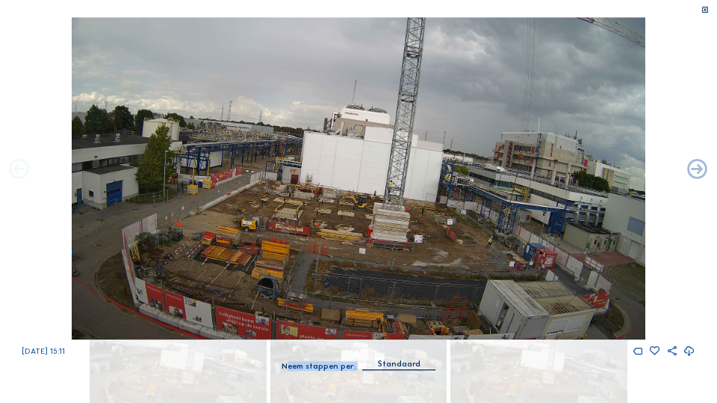
click at [22, 171] on icon at bounding box center [19, 170] width 24 height 24
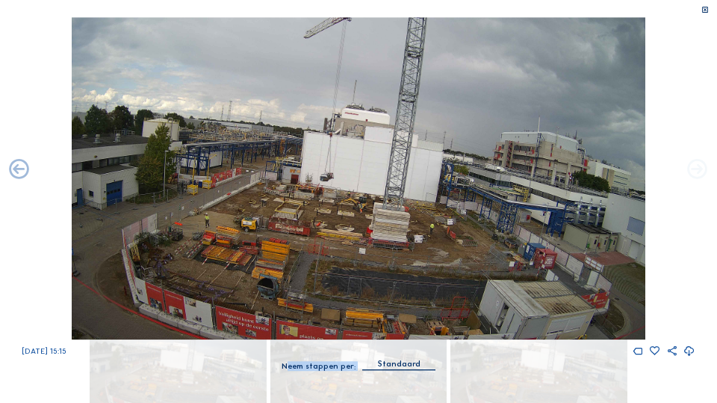
click at [692, 167] on icon at bounding box center [697, 170] width 24 height 24
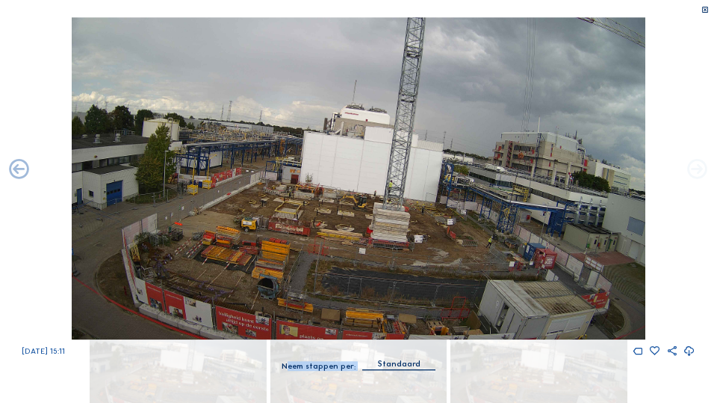
click at [698, 172] on icon at bounding box center [697, 170] width 24 height 24
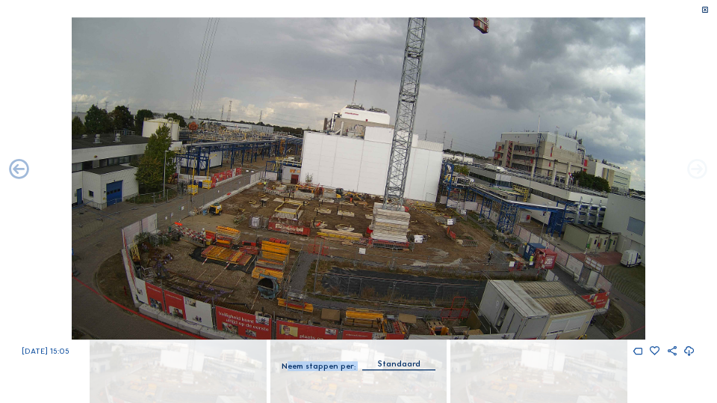
click at [698, 172] on icon at bounding box center [697, 170] width 24 height 24
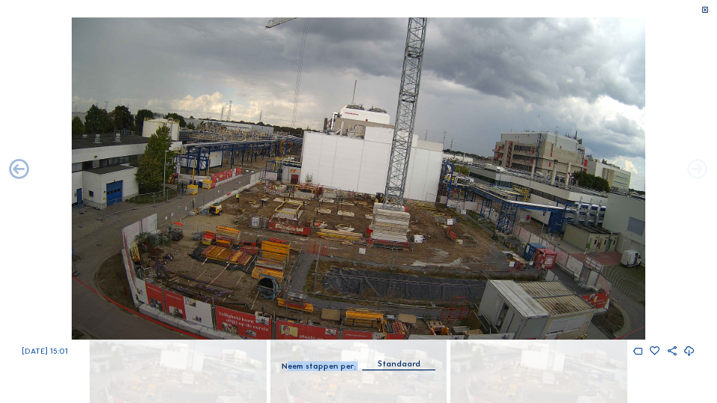
click at [693, 173] on icon at bounding box center [697, 170] width 24 height 24
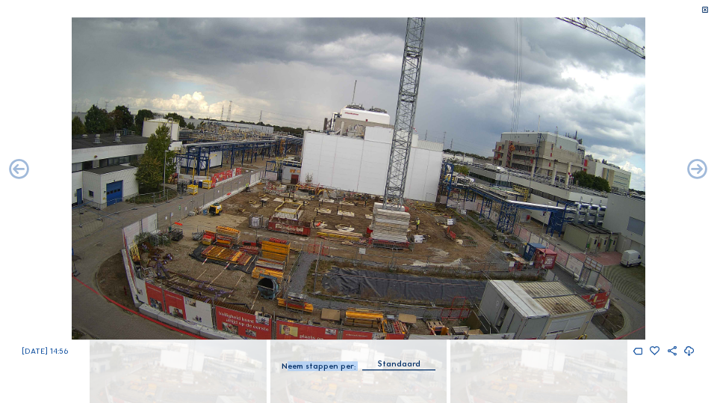
click at [693, 173] on icon at bounding box center [697, 170] width 24 height 24
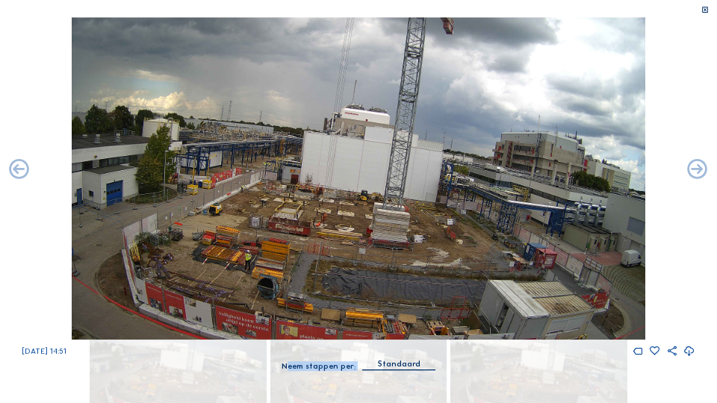
click at [693, 173] on icon at bounding box center [697, 170] width 24 height 24
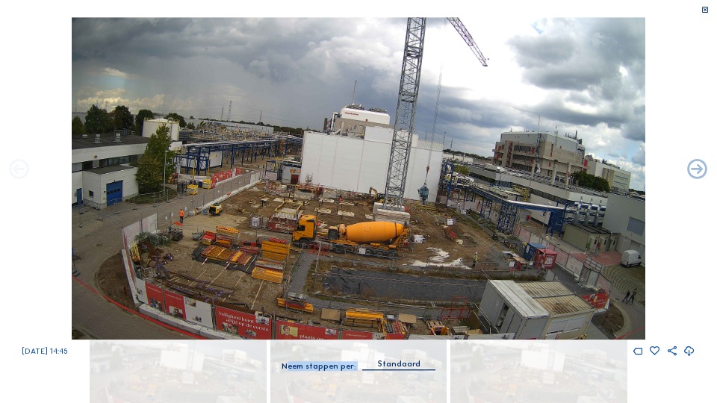
click at [19, 172] on icon at bounding box center [19, 170] width 24 height 24
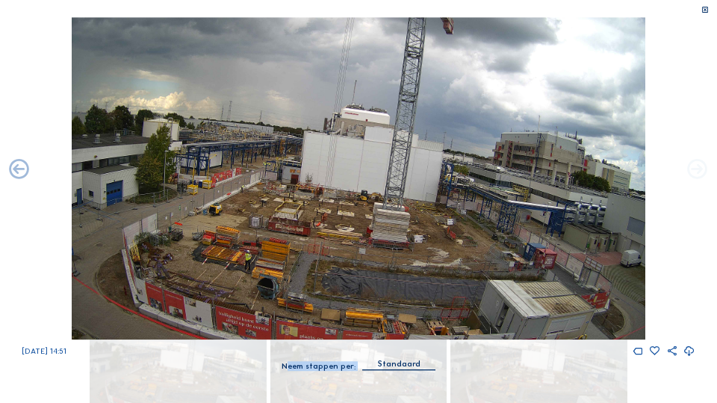
click at [697, 172] on icon at bounding box center [697, 170] width 24 height 24
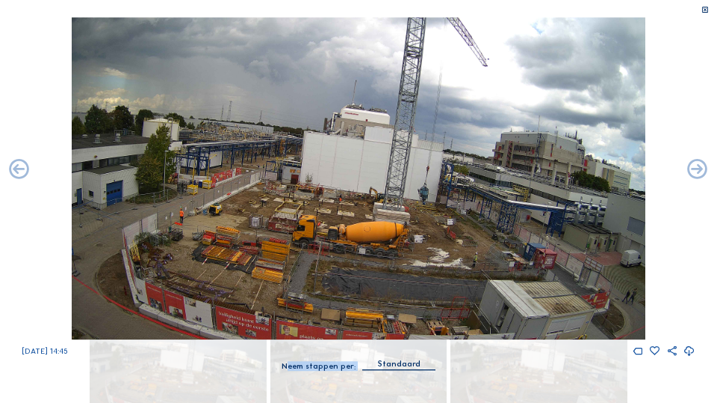
click at [697, 172] on icon at bounding box center [697, 170] width 24 height 24
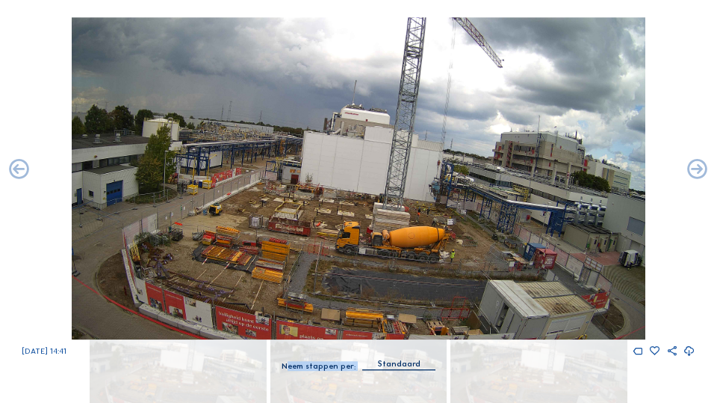
click at [697, 172] on icon at bounding box center [697, 170] width 24 height 24
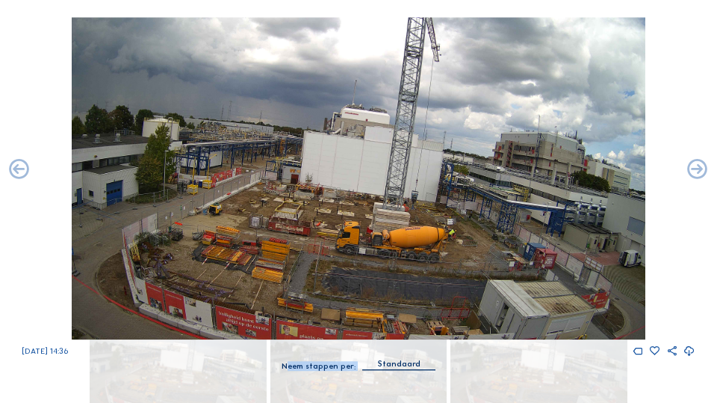
click at [697, 172] on icon at bounding box center [697, 170] width 24 height 24
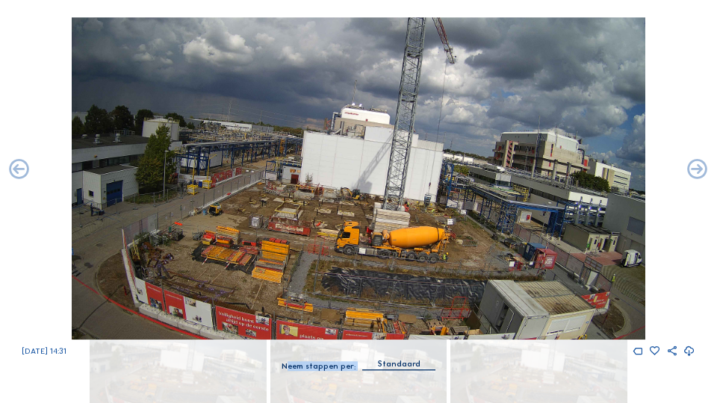
click at [697, 172] on icon at bounding box center [697, 170] width 24 height 24
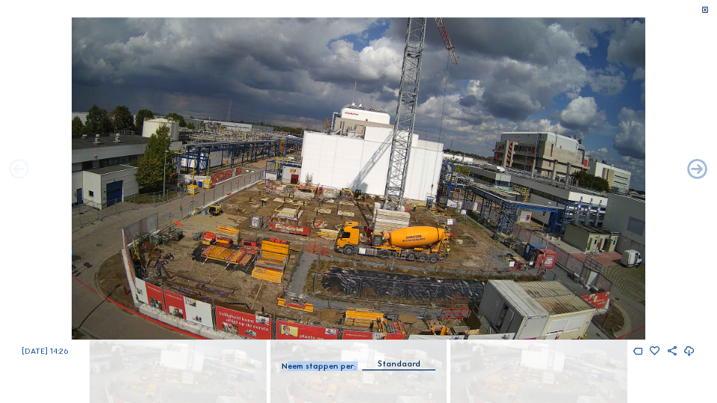
click at [24, 173] on icon at bounding box center [19, 170] width 24 height 24
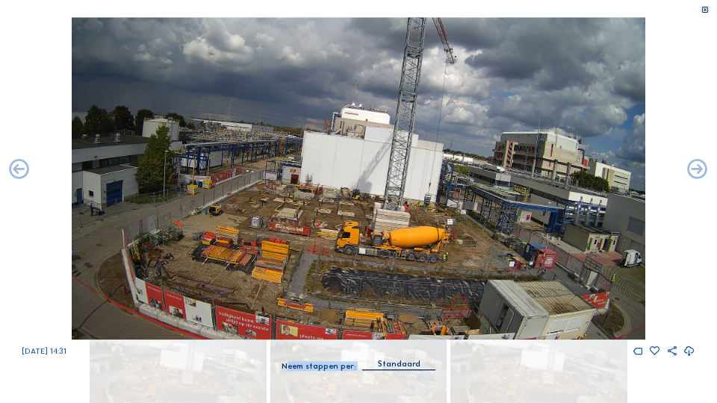
click at [24, 173] on icon at bounding box center [19, 170] width 24 height 24
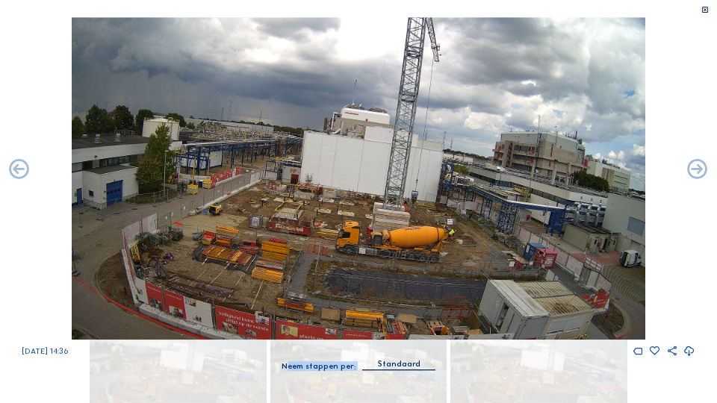
click at [24, 173] on icon at bounding box center [19, 170] width 24 height 24
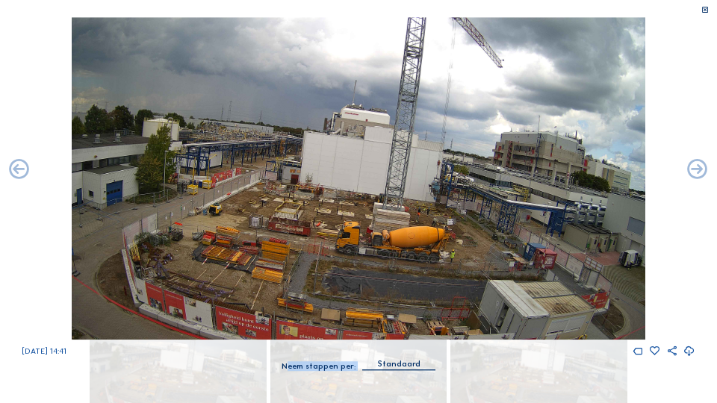
click at [24, 173] on icon at bounding box center [19, 170] width 24 height 24
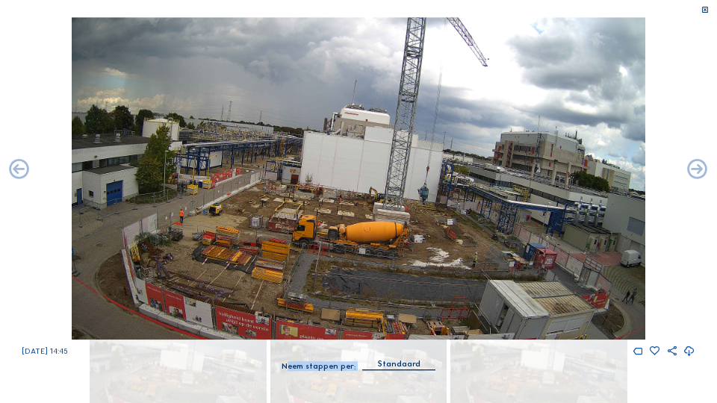
click at [24, 173] on icon at bounding box center [19, 170] width 24 height 24
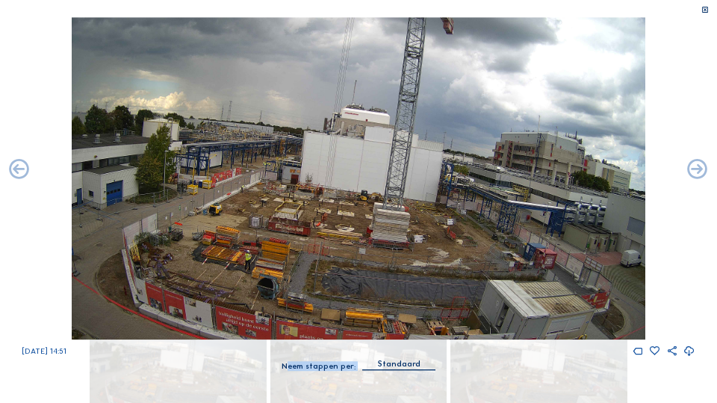
click at [24, 173] on icon at bounding box center [19, 170] width 24 height 24
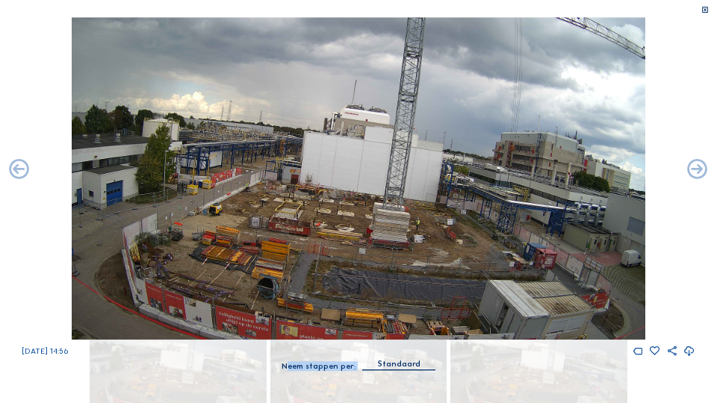
click at [24, 173] on icon at bounding box center [19, 170] width 24 height 24
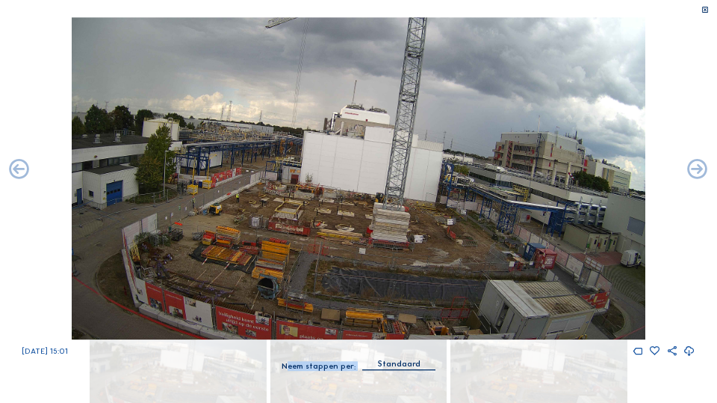
click at [24, 173] on icon at bounding box center [19, 170] width 24 height 24
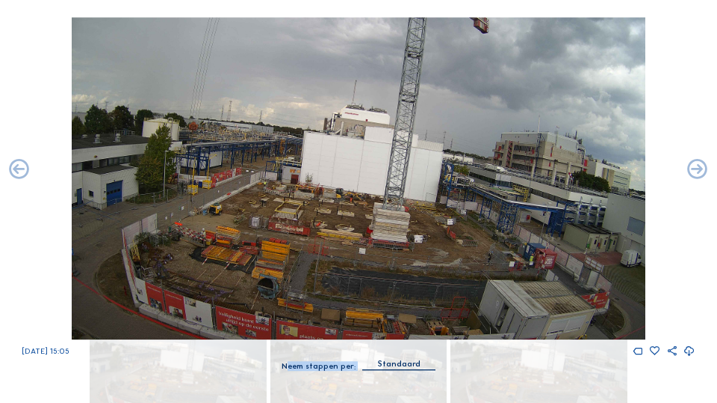
click at [24, 173] on icon at bounding box center [19, 170] width 24 height 24
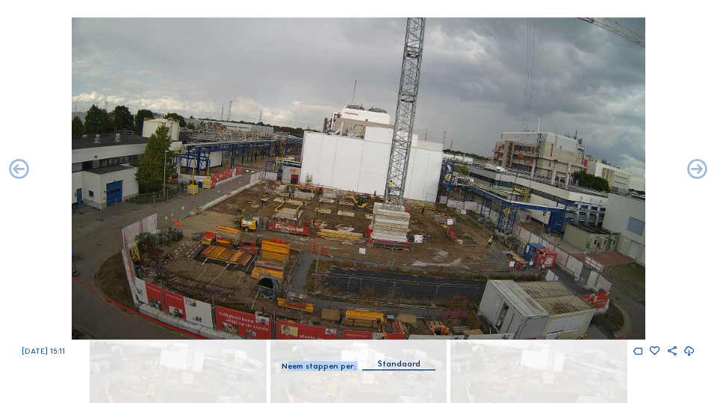
click at [24, 173] on icon at bounding box center [19, 170] width 24 height 24
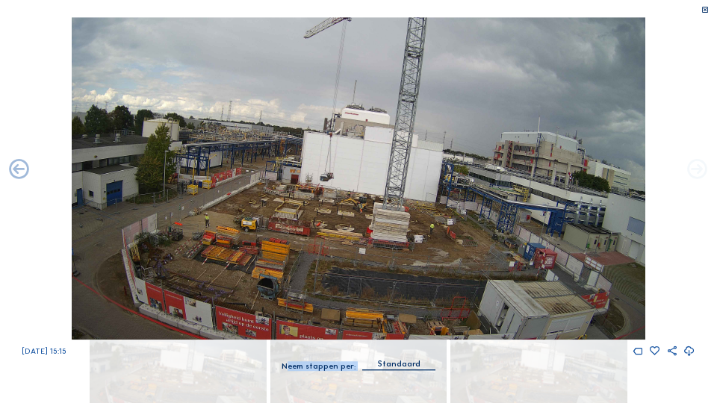
click at [694, 166] on icon at bounding box center [697, 170] width 24 height 24
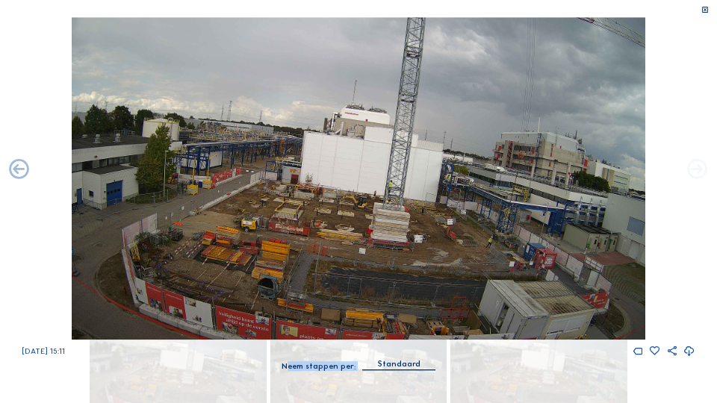
click at [696, 175] on icon at bounding box center [697, 170] width 24 height 24
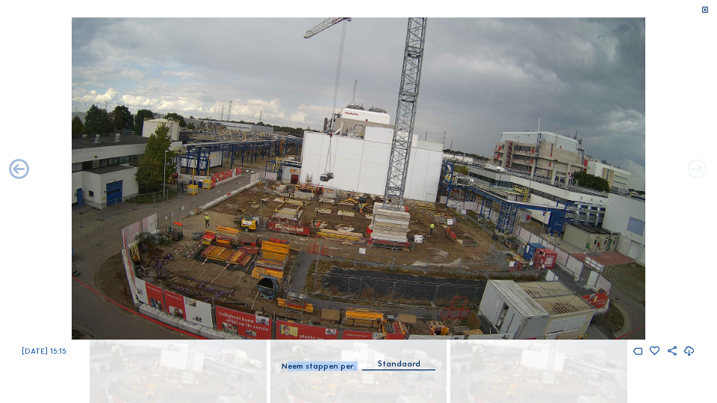
click at [692, 173] on icon at bounding box center [697, 170] width 24 height 24
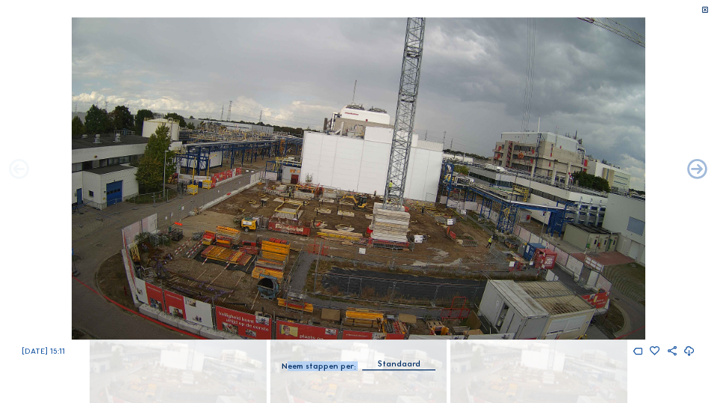
click at [15, 171] on icon at bounding box center [19, 170] width 24 height 24
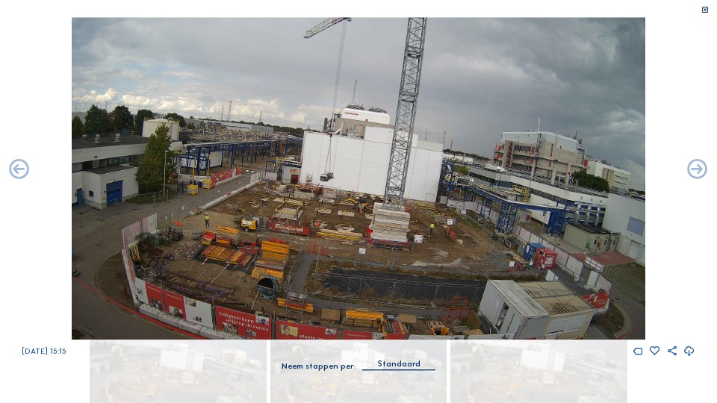
click at [704, 10] on icon at bounding box center [705, 10] width 8 height 9
